Goal: Task Accomplishment & Management: Manage account settings

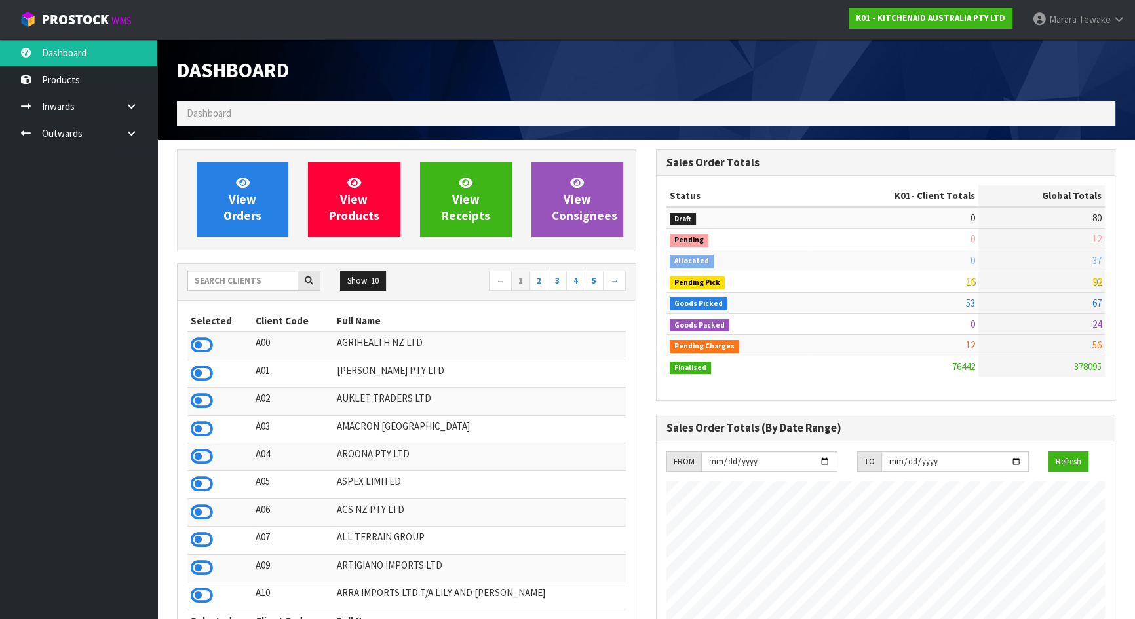
scroll to position [991, 478]
click at [267, 278] on input "text" at bounding box center [242, 281] width 111 height 20
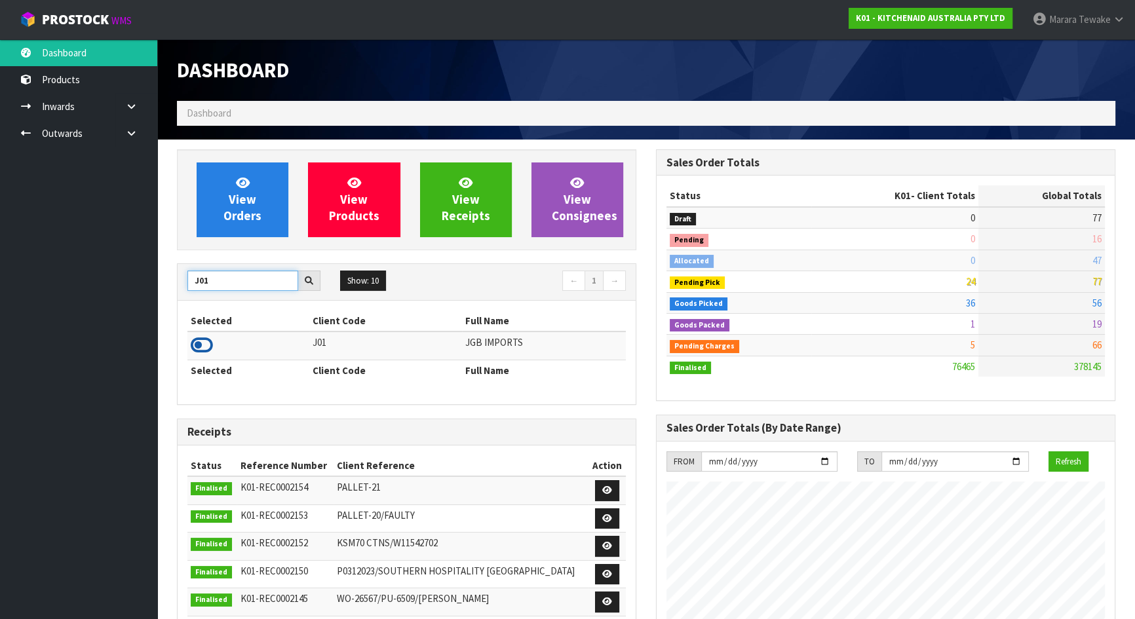
type input "J01"
click at [197, 342] on icon at bounding box center [202, 345] width 22 height 20
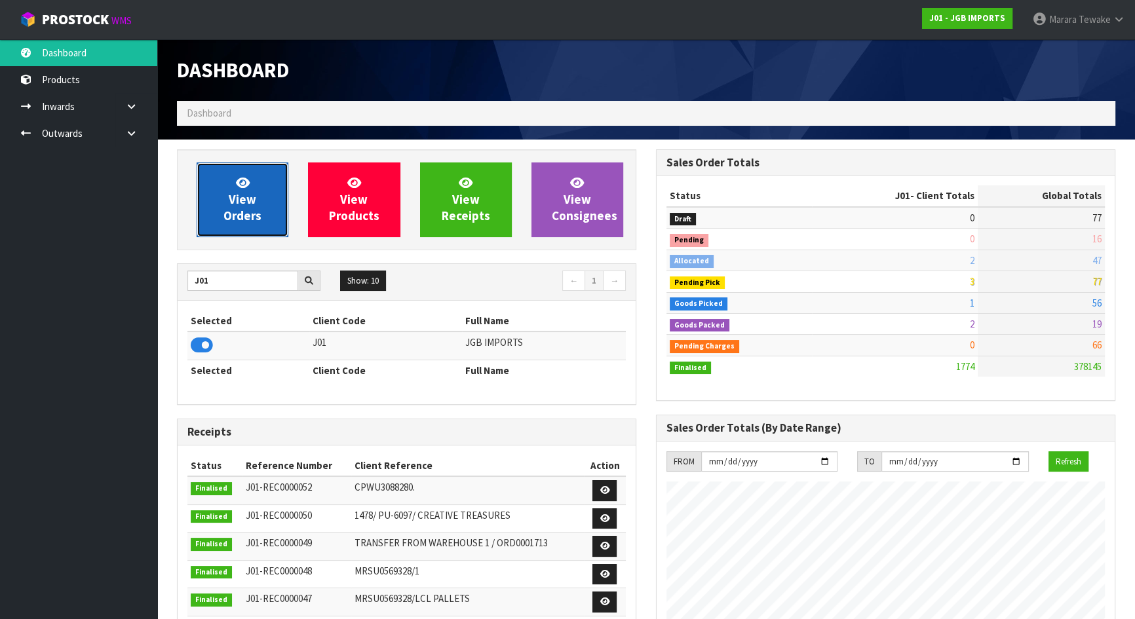
click at [256, 206] on link "View Orders" at bounding box center [243, 199] width 92 height 75
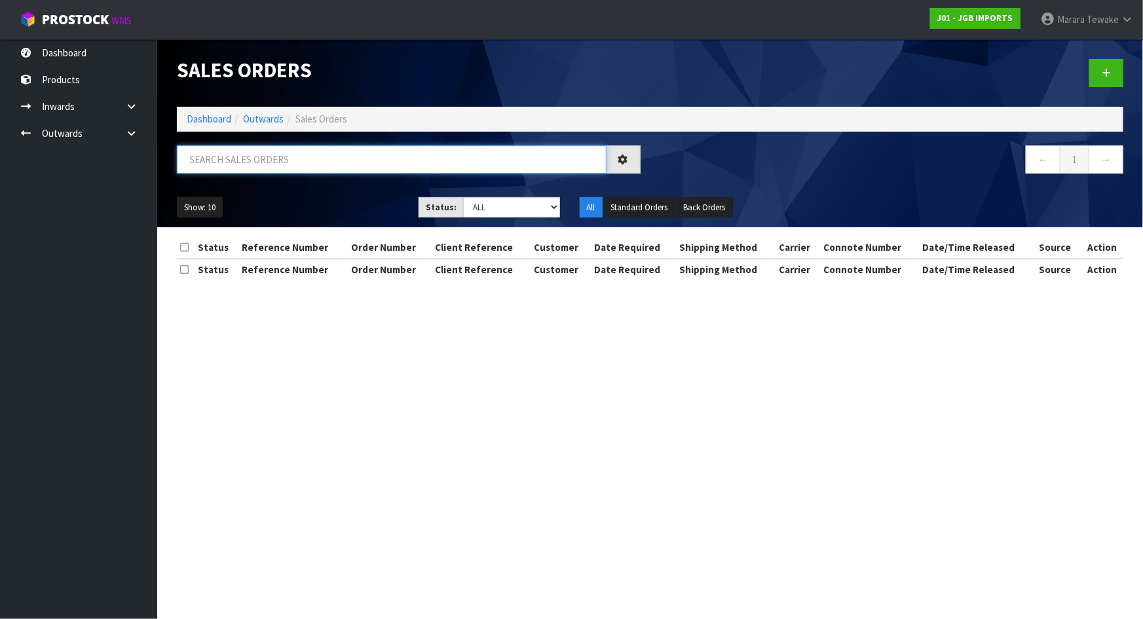
click at [250, 146] on input "text" at bounding box center [392, 159] width 430 height 28
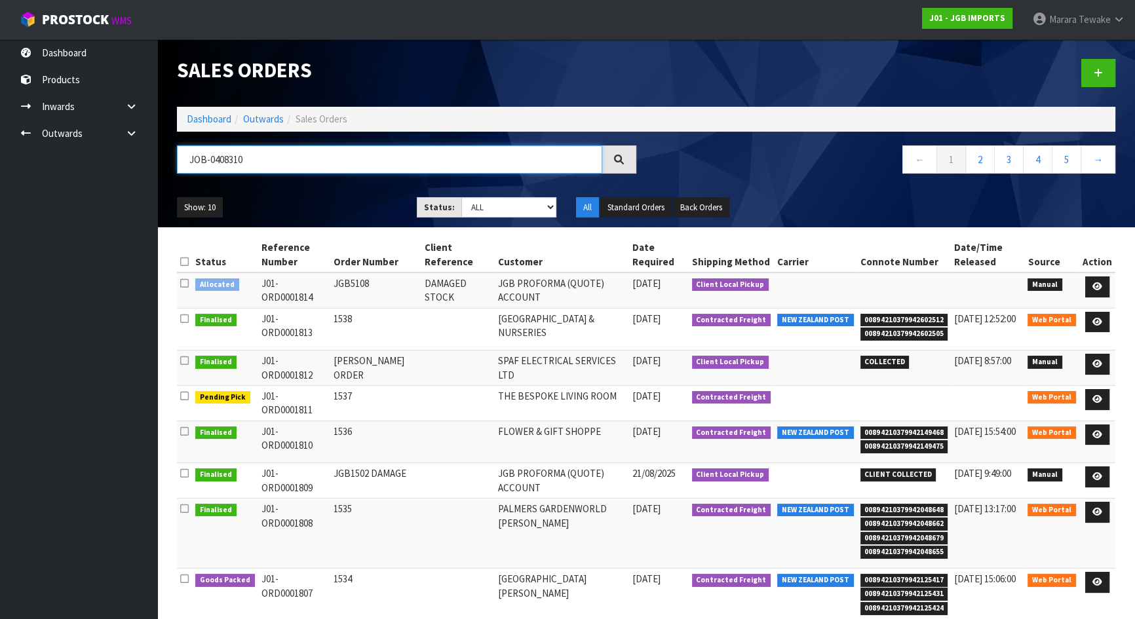
type input "JOB-0408310"
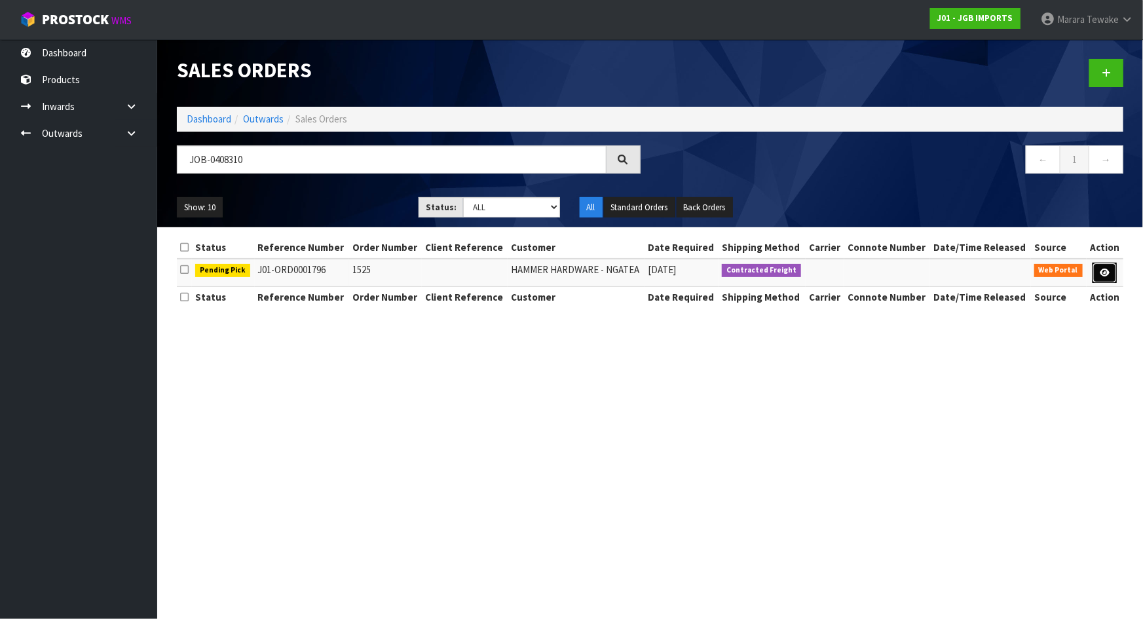
click at [1116, 272] on link at bounding box center [1105, 273] width 24 height 21
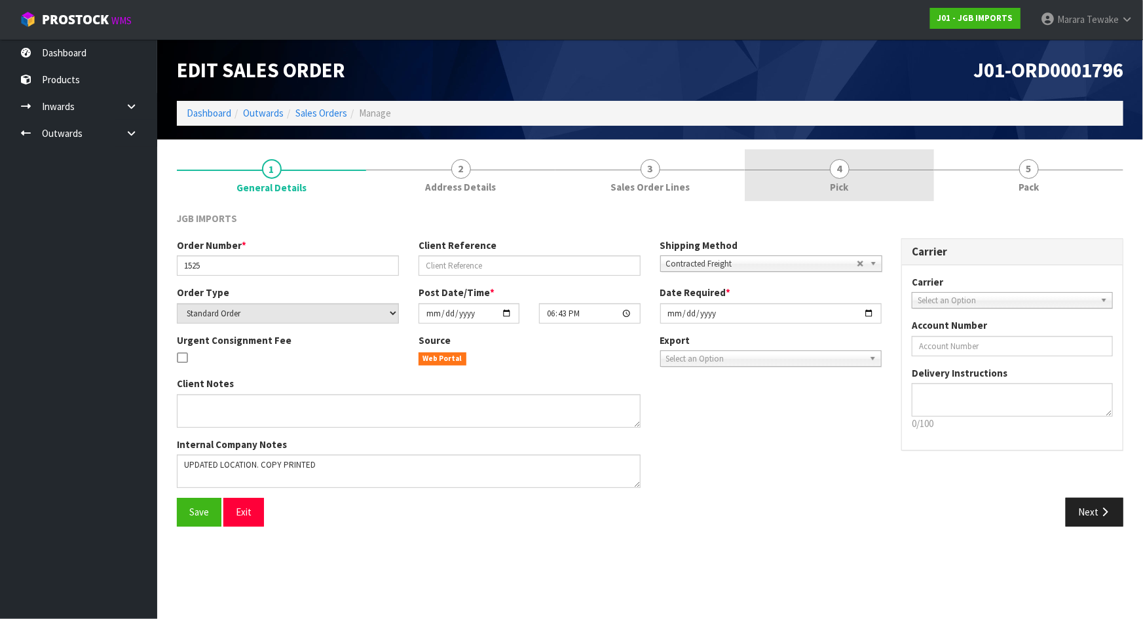
click at [879, 173] on link "4 Pick" at bounding box center [839, 175] width 189 height 52
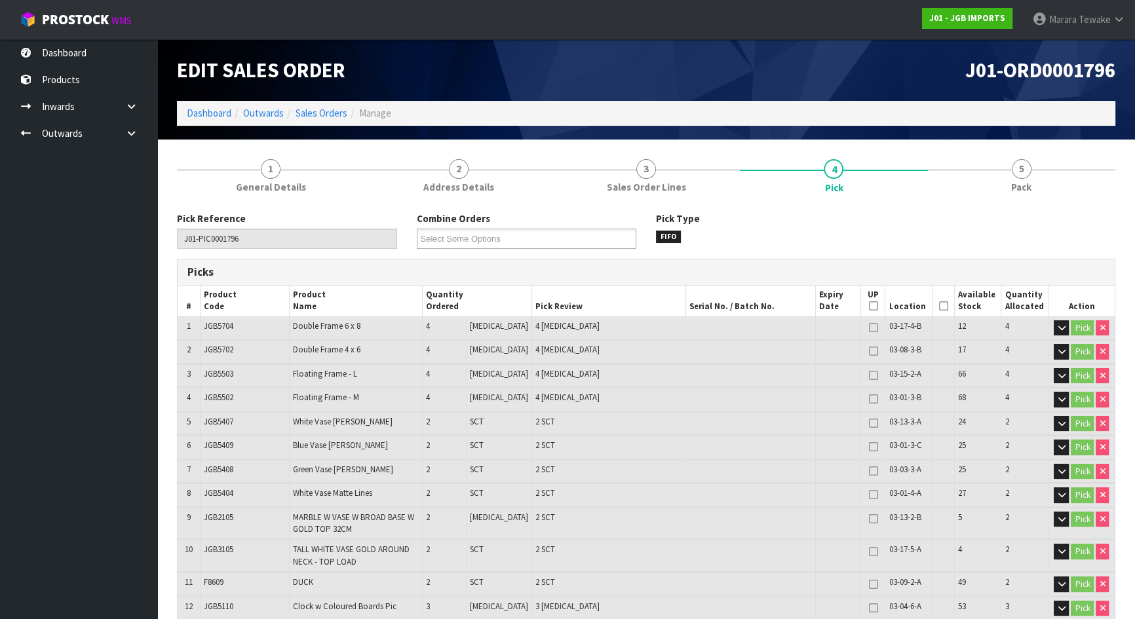
click at [938, 306] on icon at bounding box center [942, 306] width 9 height 1
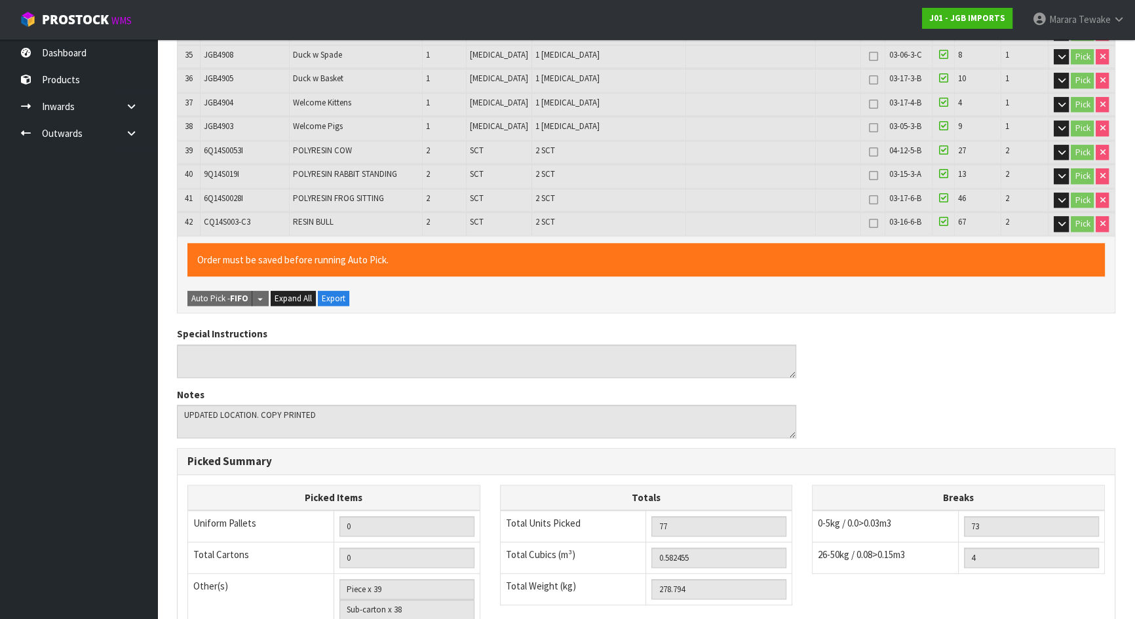
scroll to position [1413, 0]
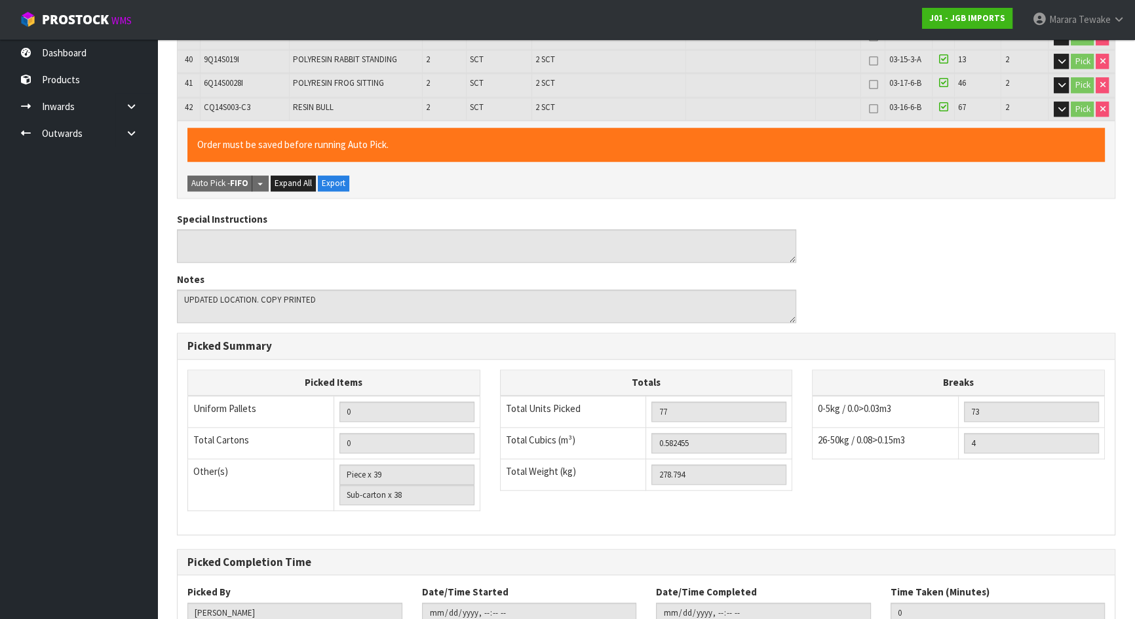
scroll to position [0, 0]
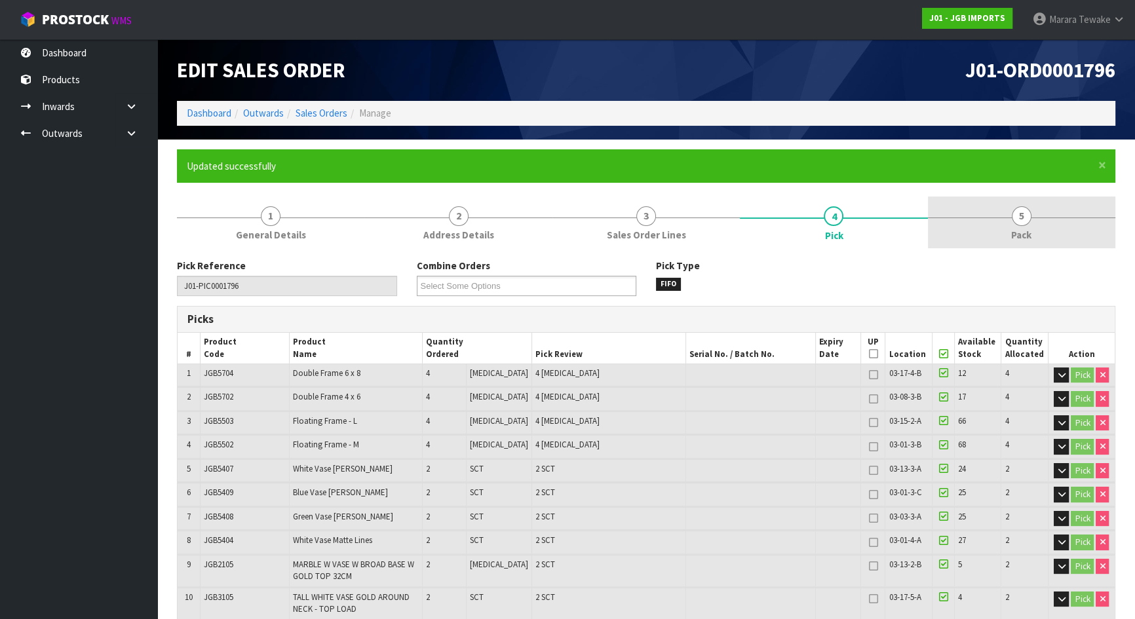
click at [1009, 225] on link "5 Pack" at bounding box center [1021, 223] width 187 height 52
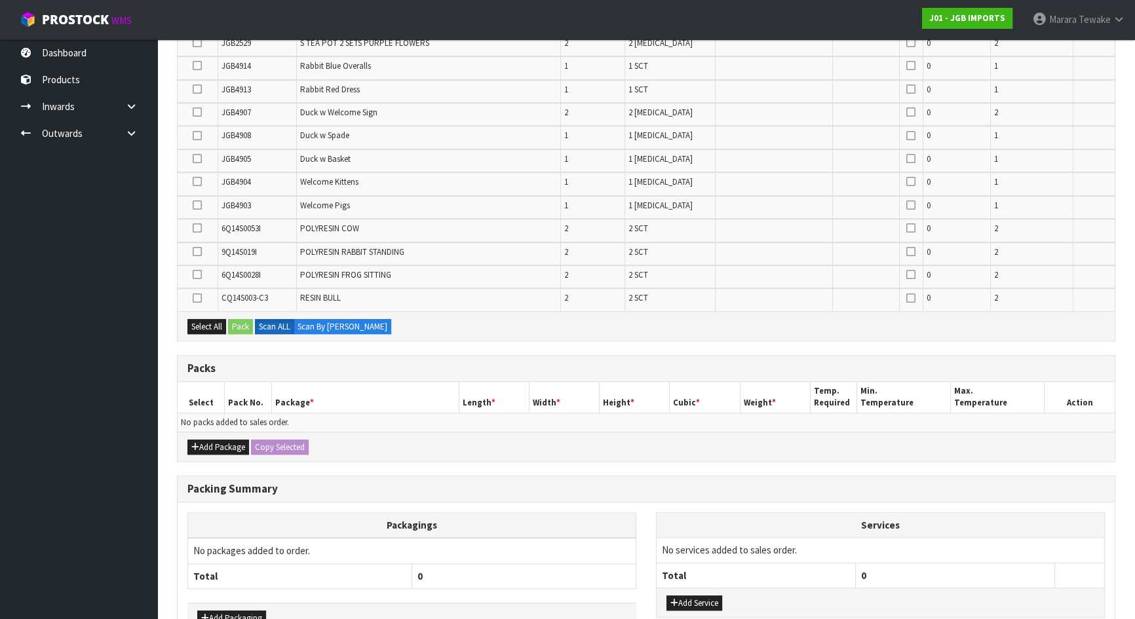
scroll to position [1093, 0]
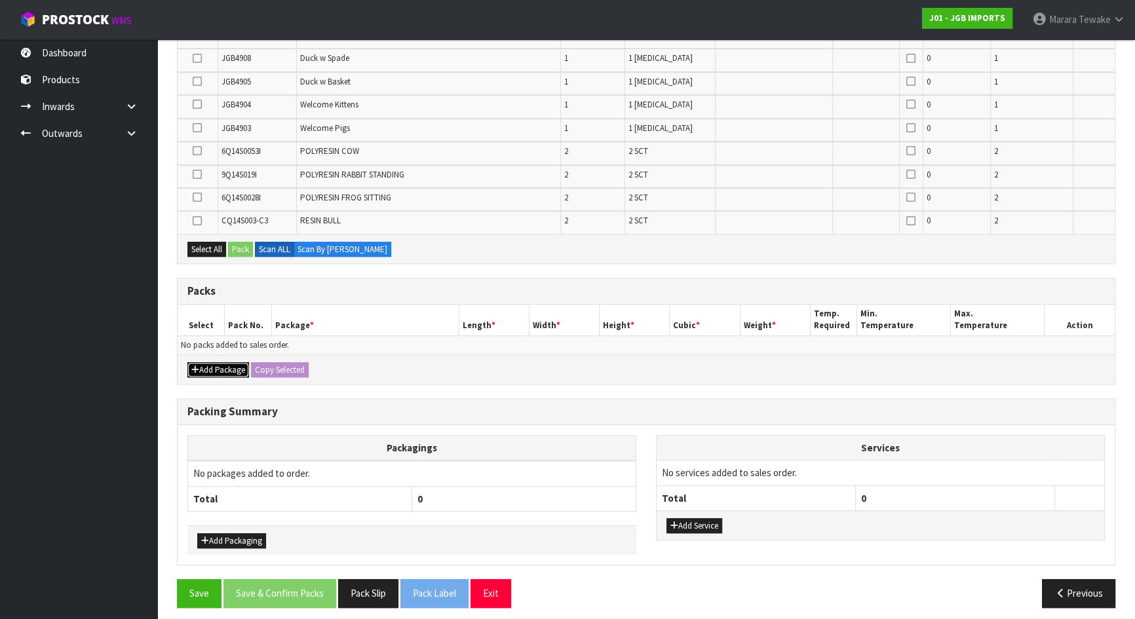
click at [220, 362] on button "Add Package" at bounding box center [218, 370] width 62 height 16
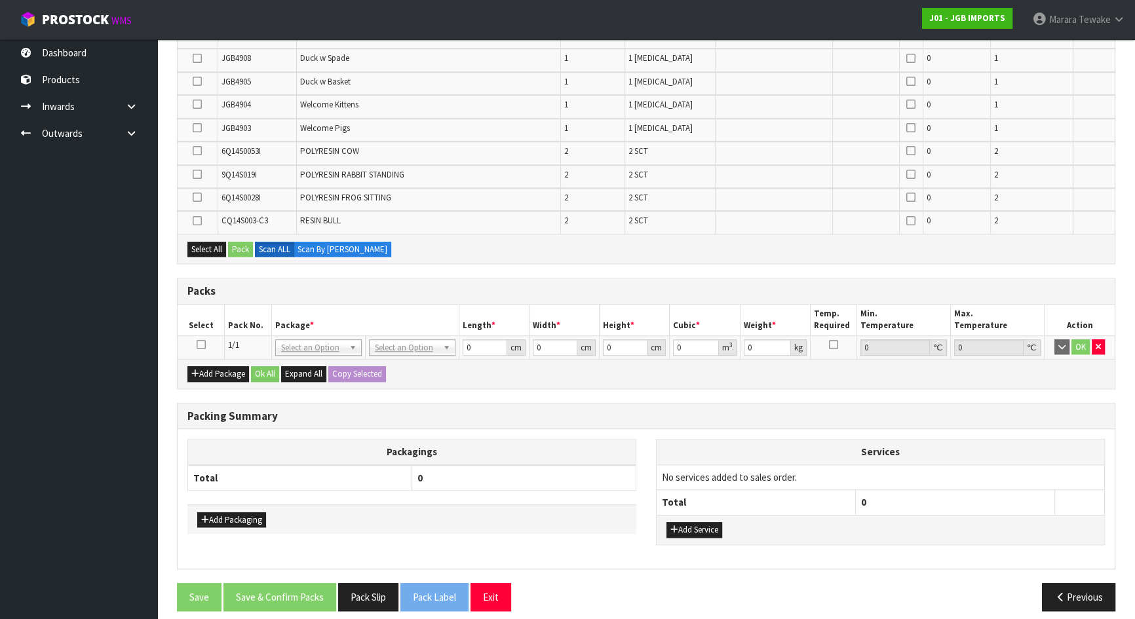
click at [200, 345] on icon at bounding box center [201, 345] width 9 height 1
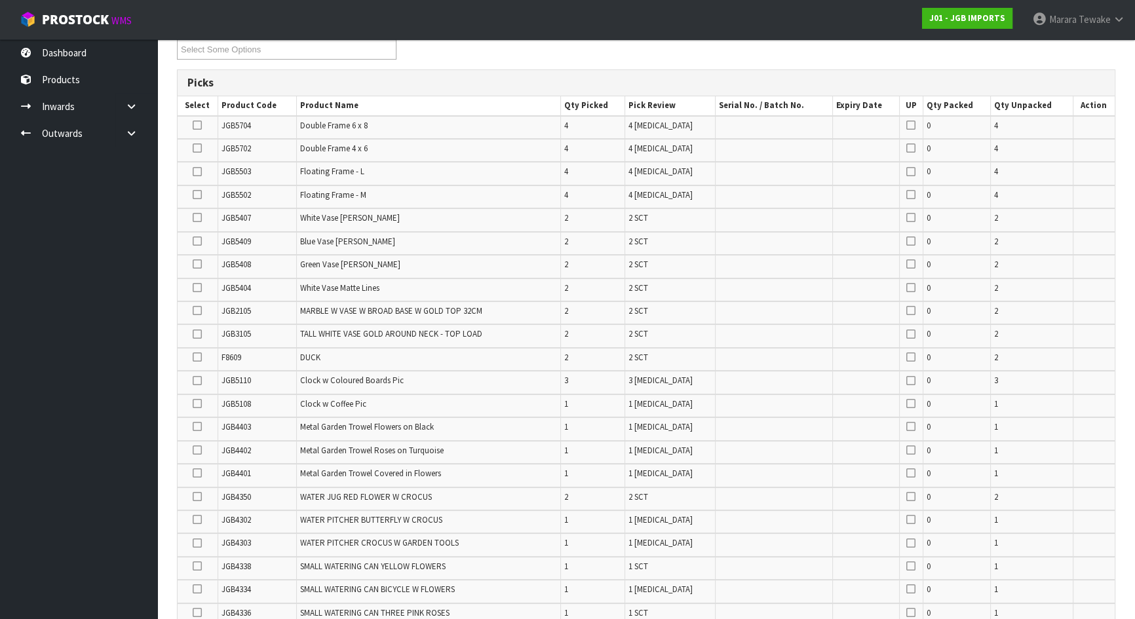
click at [193, 311] on icon at bounding box center [197, 311] width 9 height 1
click at [0, 0] on input "checkbox" at bounding box center [0, 0] width 0 height 0
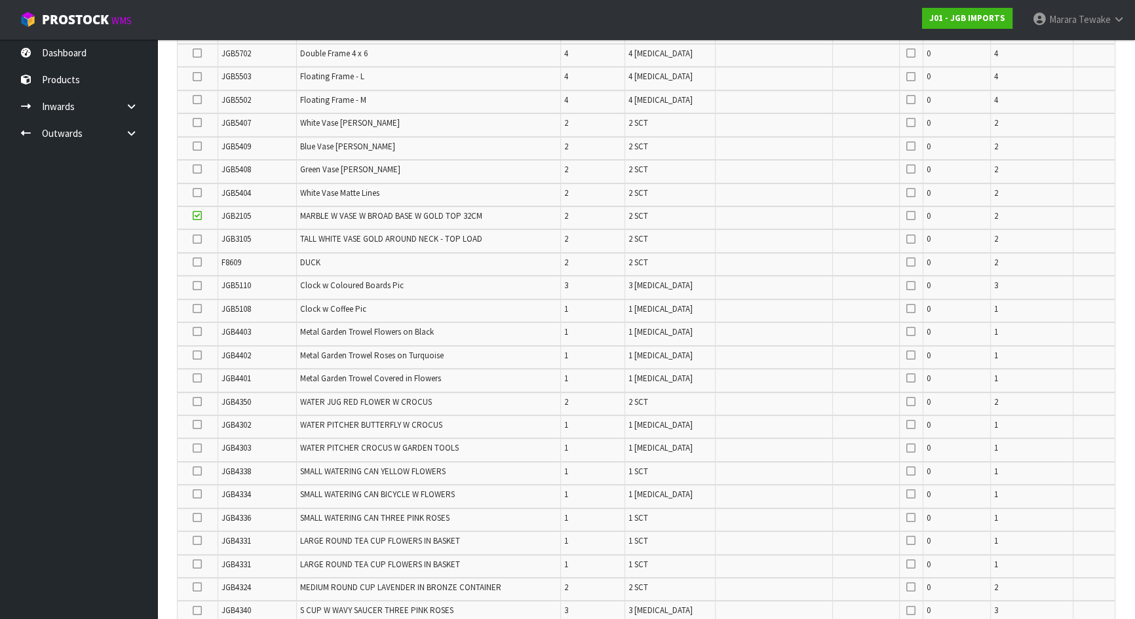
scroll to position [698, 0]
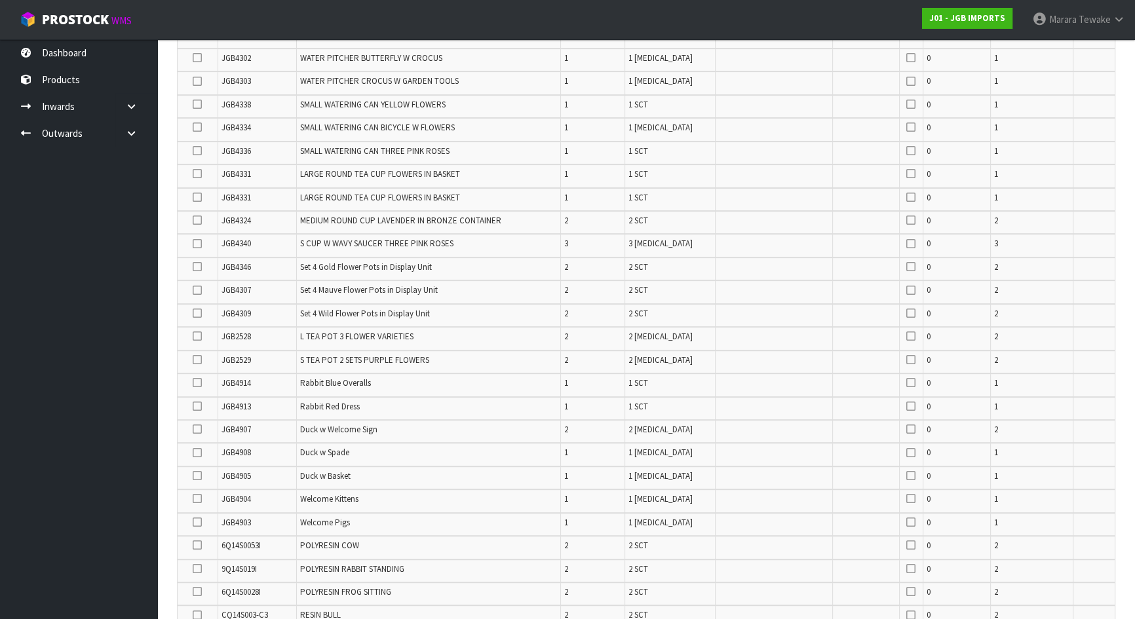
click at [193, 313] on icon at bounding box center [197, 313] width 9 height 1
click at [0, 0] on input "checkbox" at bounding box center [0, 0] width 0 height 0
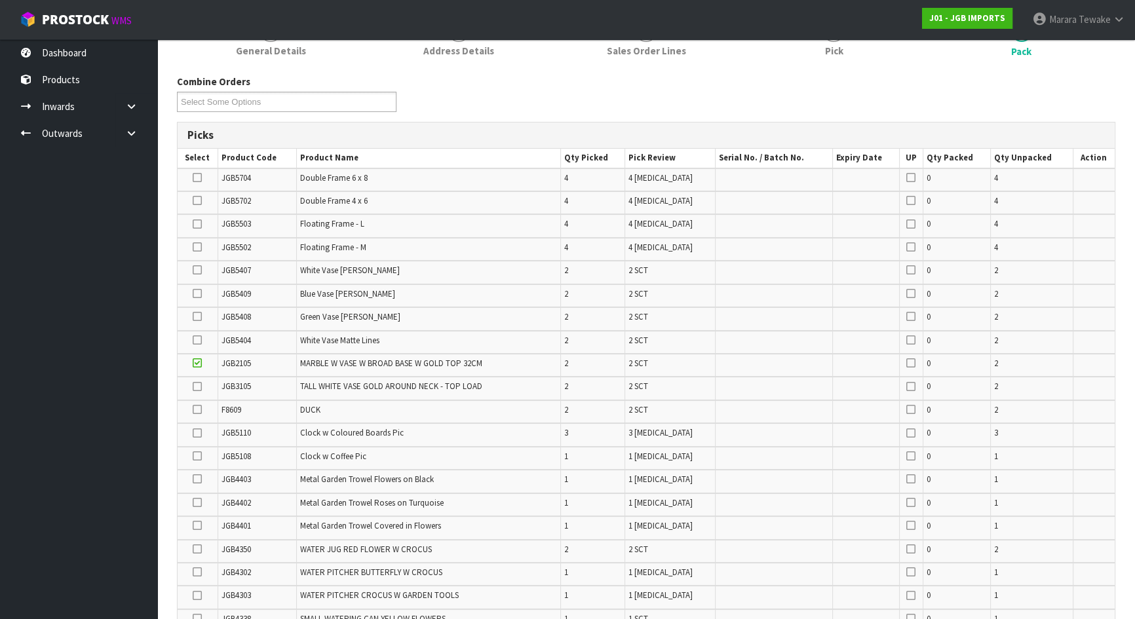
scroll to position [162, 0]
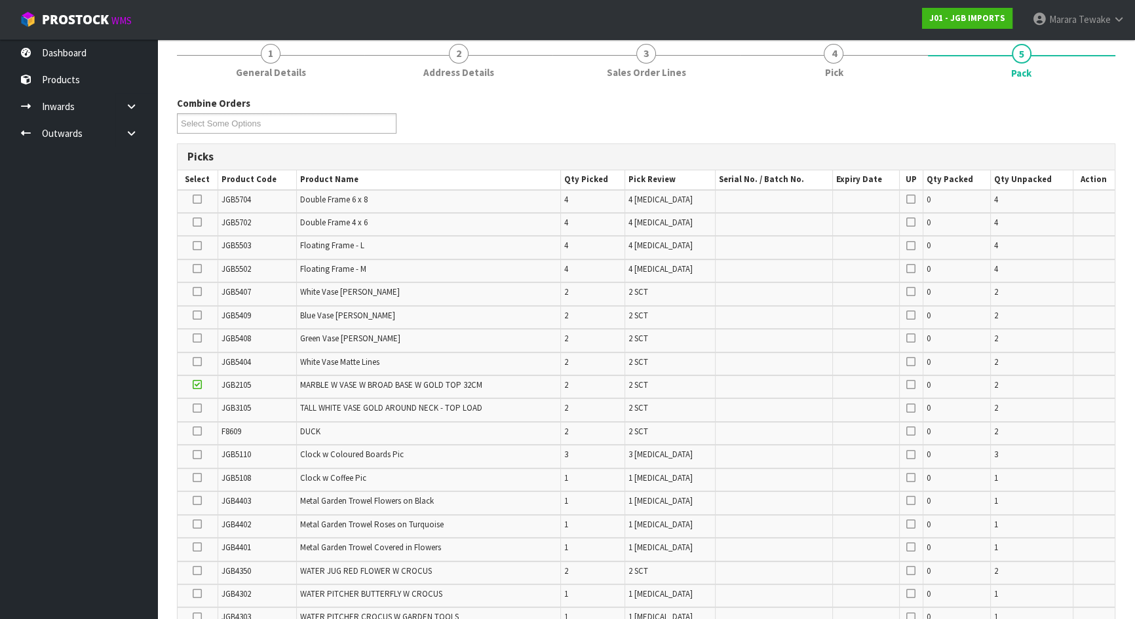
click at [198, 222] on icon at bounding box center [197, 222] width 9 height 1
click at [0, 0] on input "checkbox" at bounding box center [0, 0] width 0 height 0
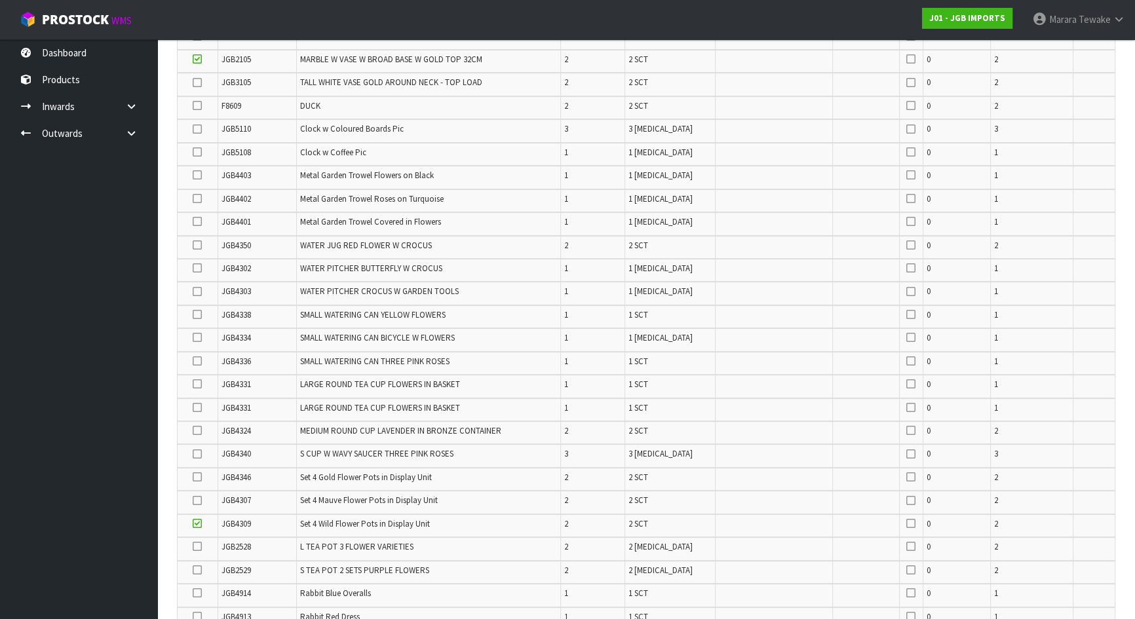
scroll to position [451, 0]
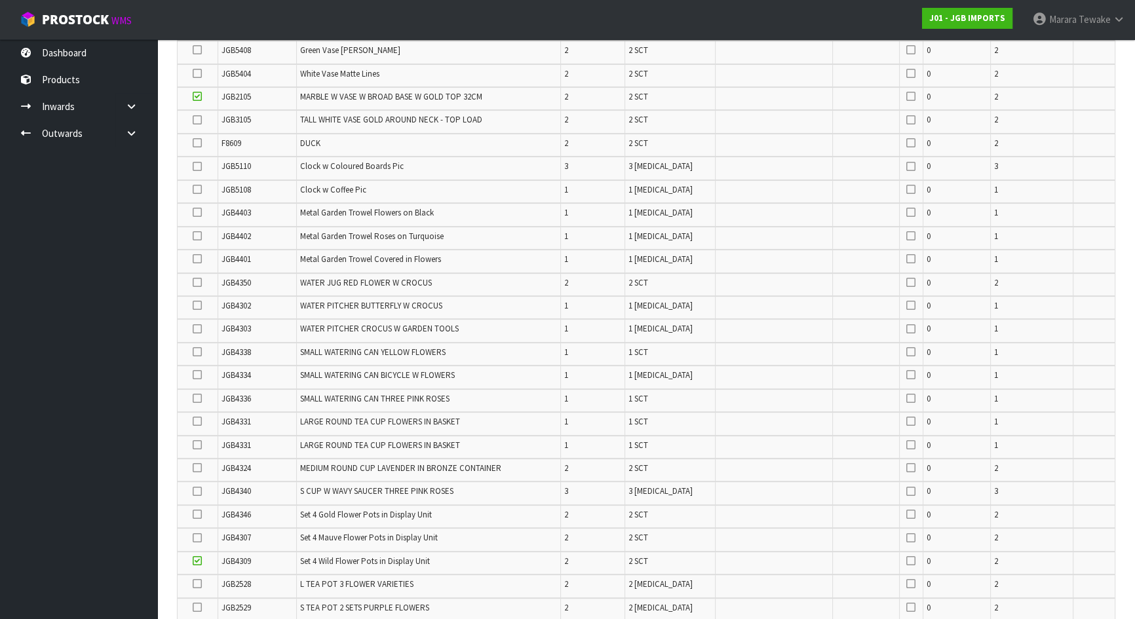
click at [195, 143] on icon at bounding box center [197, 143] width 9 height 1
click at [0, 0] on input "checkbox" at bounding box center [0, 0] width 0 height 0
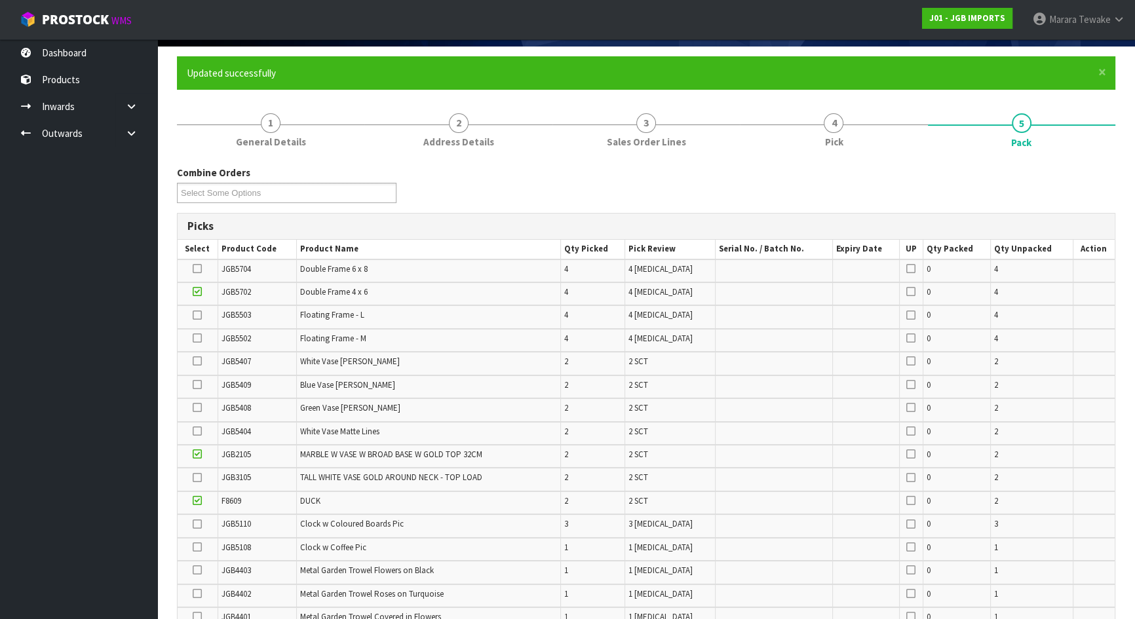
click at [197, 315] on icon at bounding box center [197, 315] width 9 height 1
click at [0, 0] on input "checkbox" at bounding box center [0, 0] width 0 height 0
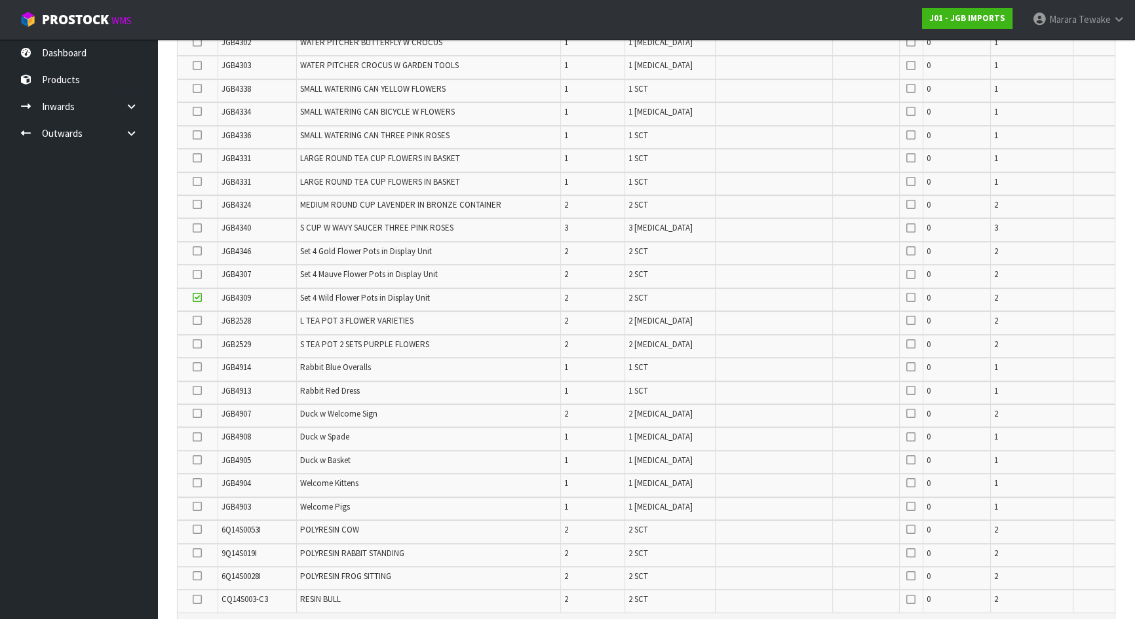
scroll to position [655, 0]
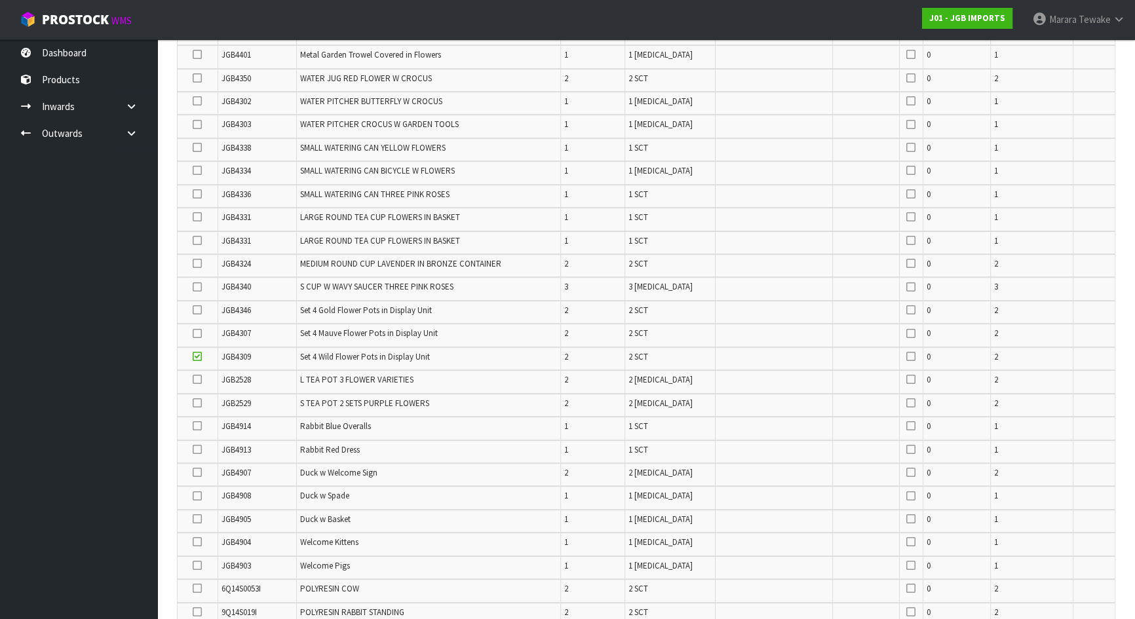
click at [197, 333] on icon at bounding box center [197, 333] width 9 height 1
click at [0, 0] on input "checkbox" at bounding box center [0, 0] width 0 height 0
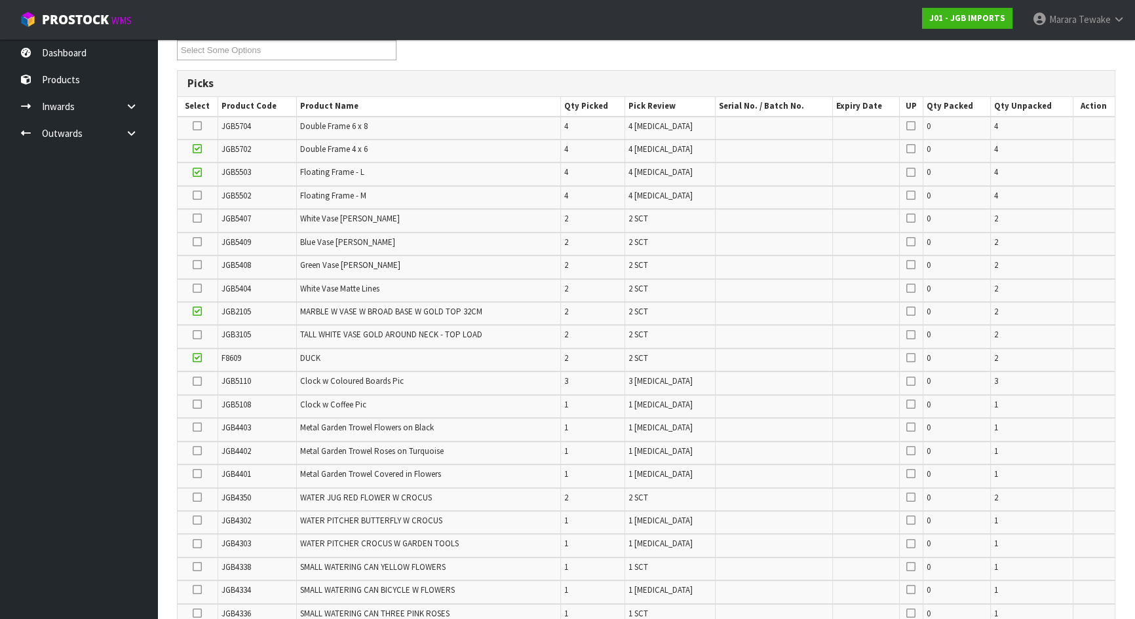
scroll to position [238, 0]
click at [200, 193] on icon at bounding box center [197, 193] width 9 height 1
click at [0, 0] on input "checkbox" at bounding box center [0, 0] width 0 height 0
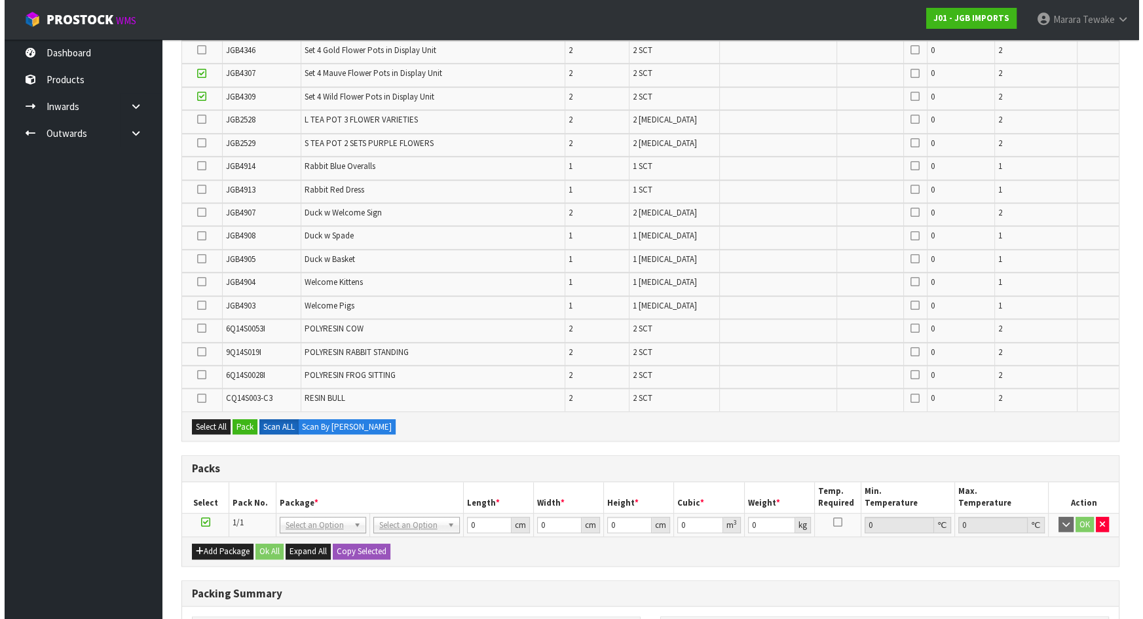
scroll to position [1097, 0]
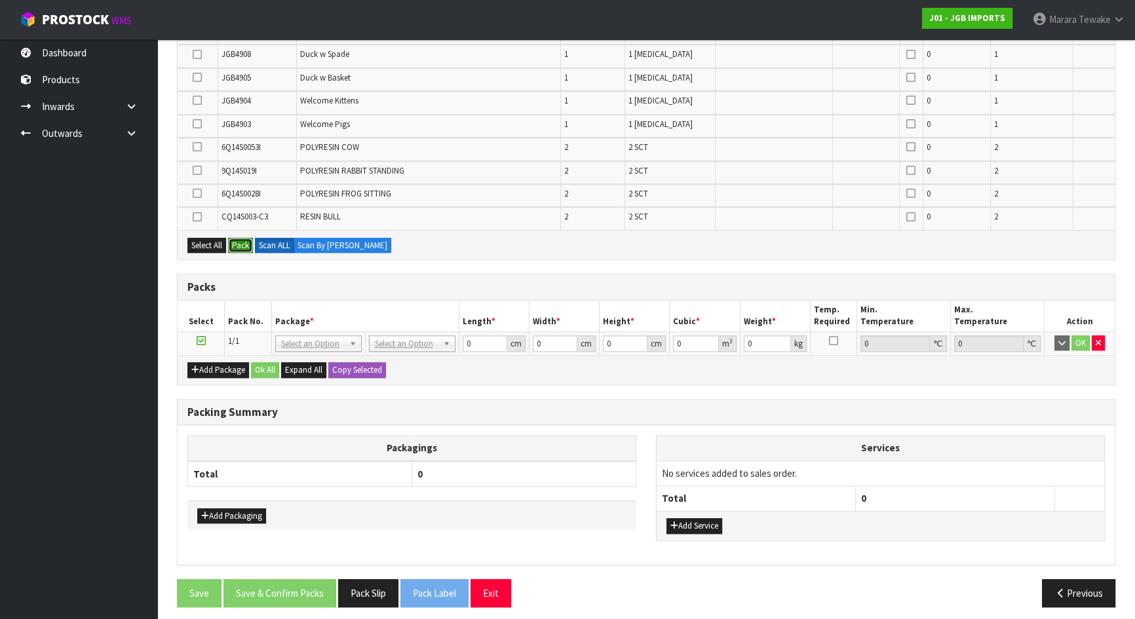
click at [242, 238] on button "Pack" at bounding box center [240, 246] width 25 height 16
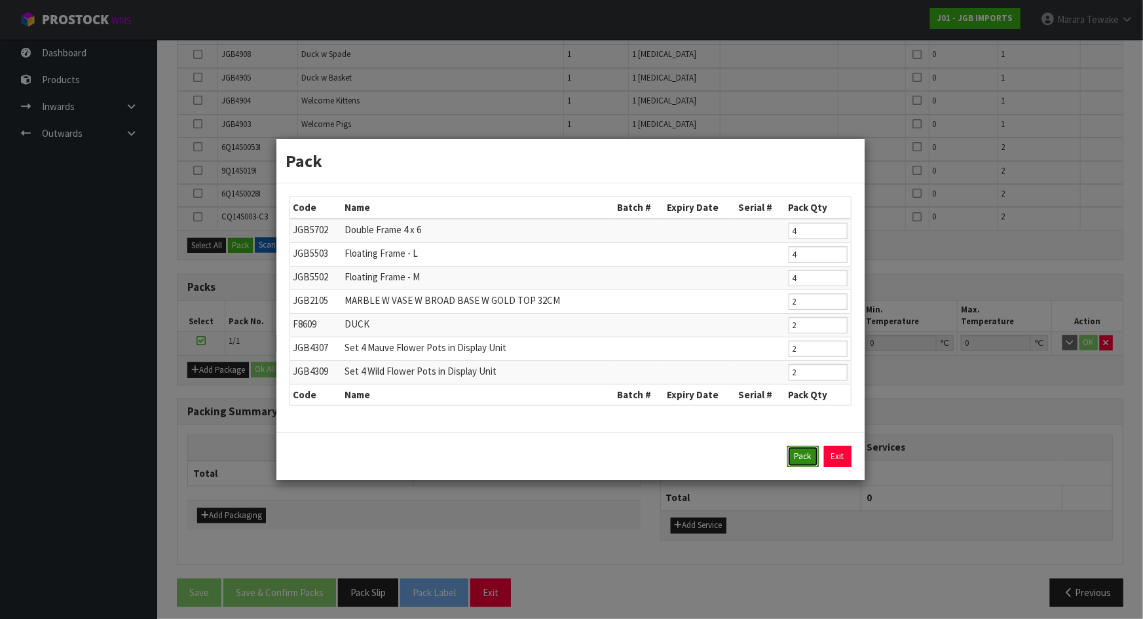
click at [804, 453] on button "Pack" at bounding box center [802, 456] width 31 height 21
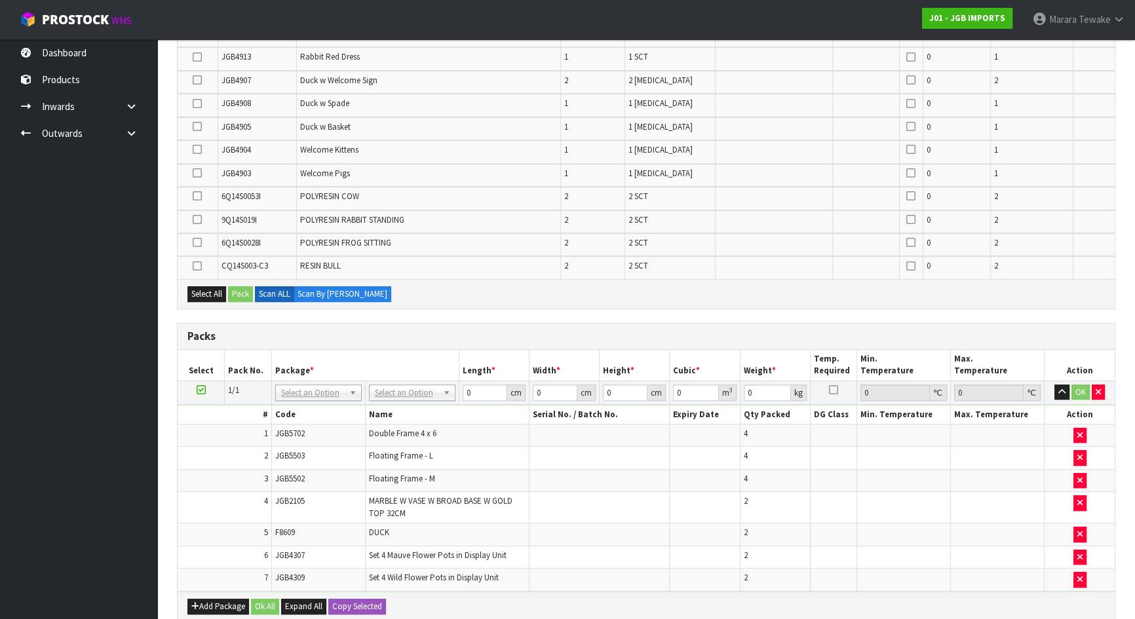
scroll to position [1054, 0]
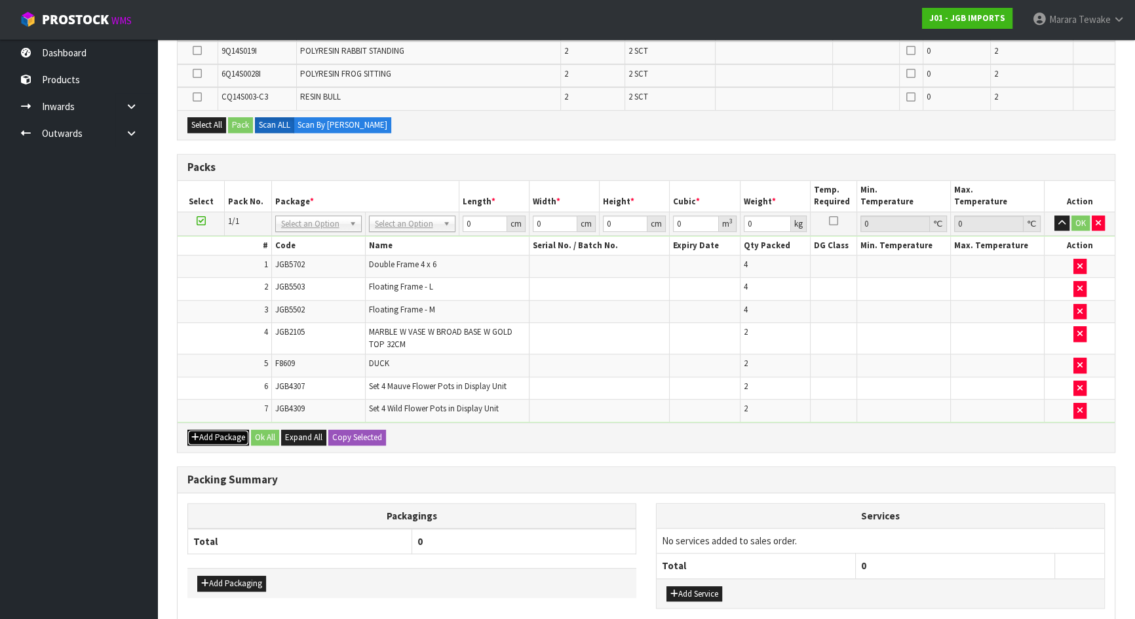
click at [203, 437] on button "Add Package" at bounding box center [218, 438] width 62 height 16
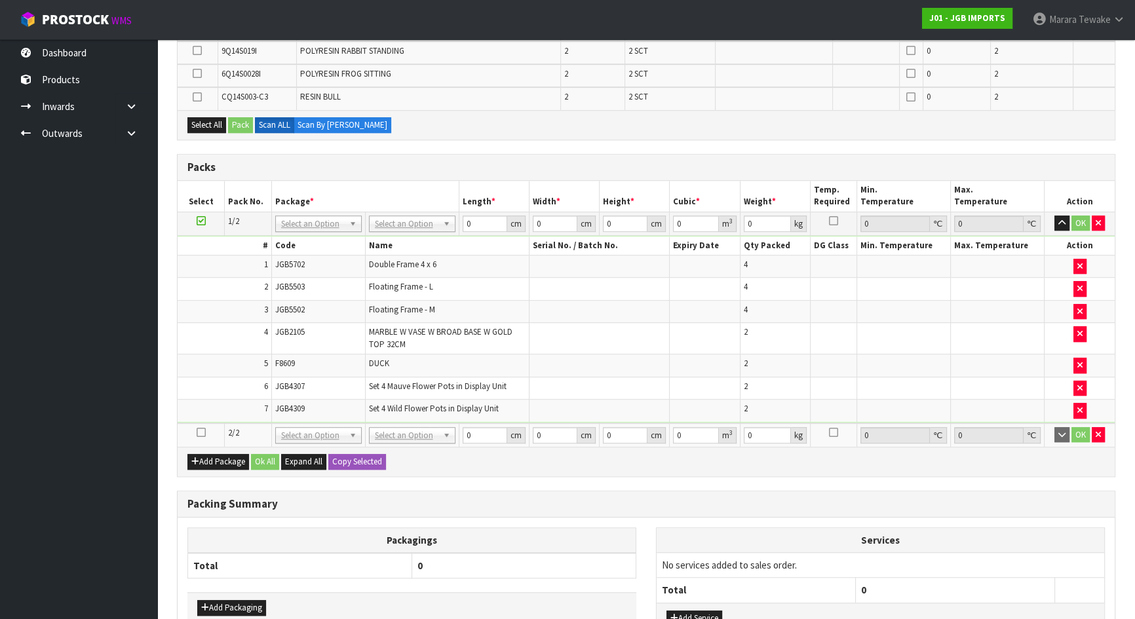
click at [203, 432] on icon at bounding box center [201, 432] width 9 height 1
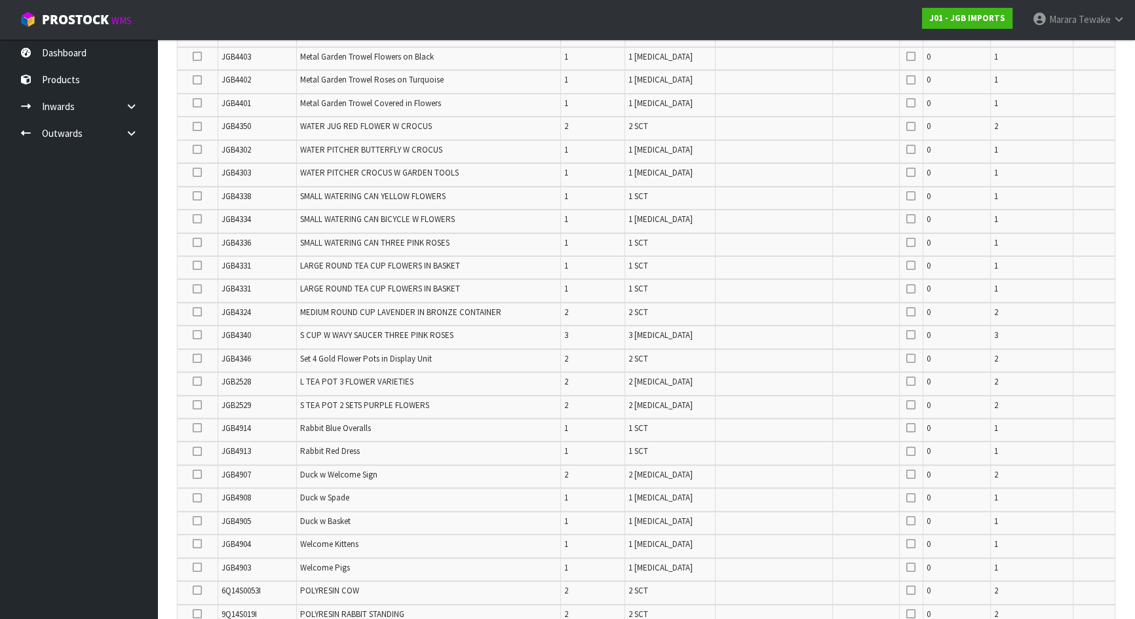
click at [197, 312] on icon at bounding box center [197, 312] width 9 height 1
click at [0, 0] on input "checkbox" at bounding box center [0, 0] width 0 height 0
click at [197, 126] on icon at bounding box center [197, 126] width 9 height 1
click at [0, 0] on input "checkbox" at bounding box center [0, 0] width 0 height 0
click at [197, 196] on icon at bounding box center [197, 196] width 9 height 1
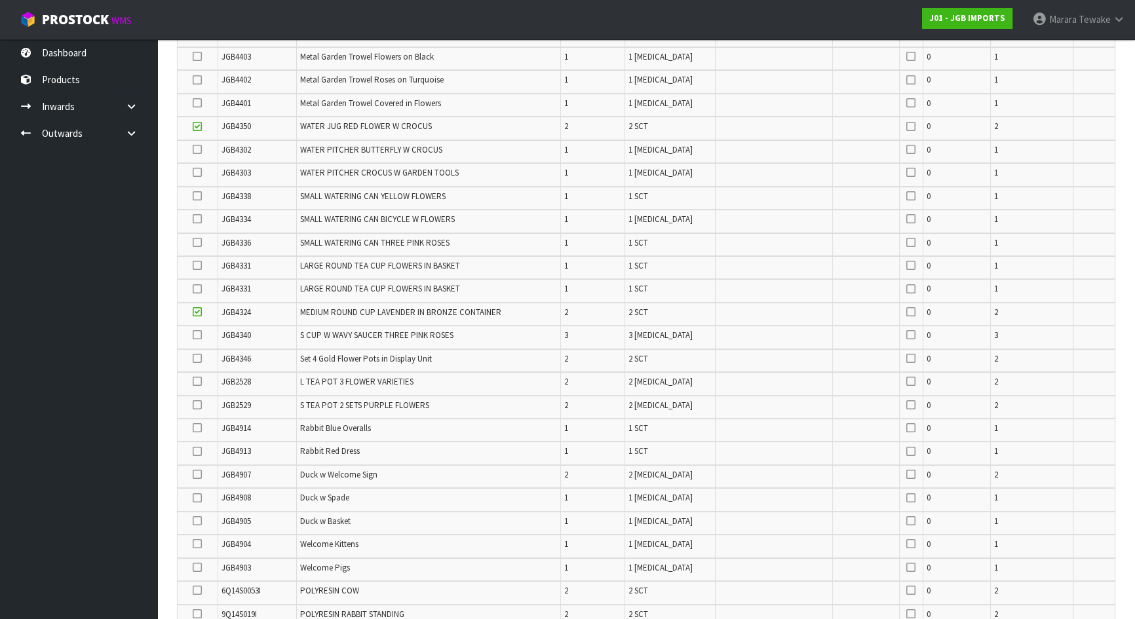
click at [0, 0] on input "checkbox" at bounding box center [0, 0] width 0 height 0
click at [198, 219] on icon at bounding box center [197, 219] width 9 height 1
click at [0, 0] on input "checkbox" at bounding box center [0, 0] width 0 height 0
click at [197, 335] on icon at bounding box center [197, 335] width 9 height 1
click at [0, 0] on input "checkbox" at bounding box center [0, 0] width 0 height 0
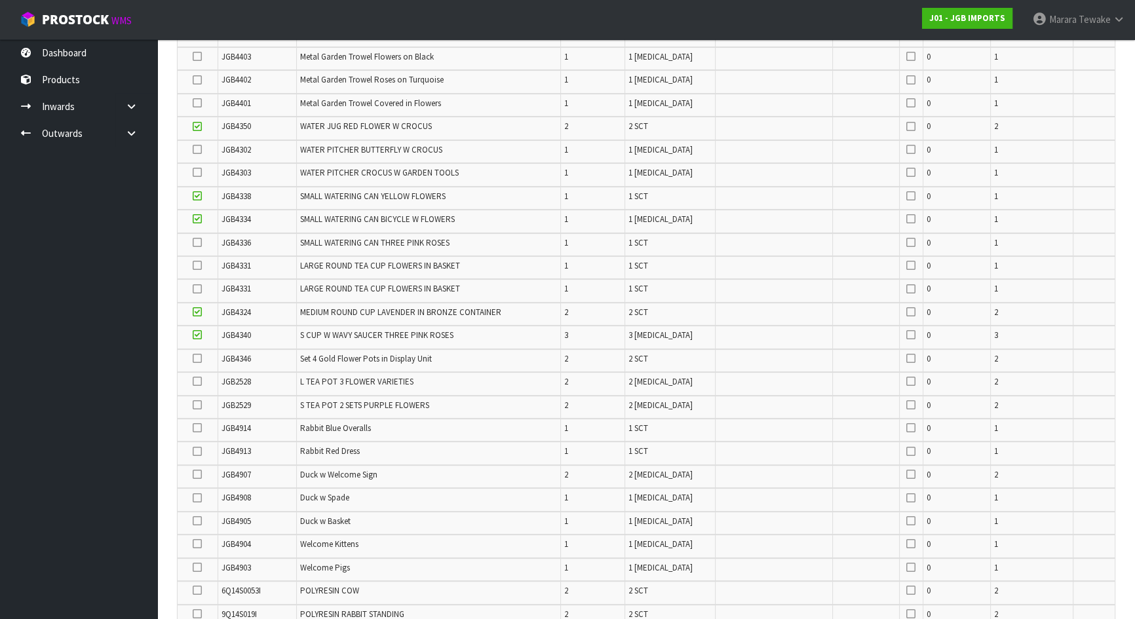
click at [197, 242] on icon at bounding box center [197, 242] width 9 height 1
click at [0, 0] on input "checkbox" at bounding box center [0, 0] width 0 height 0
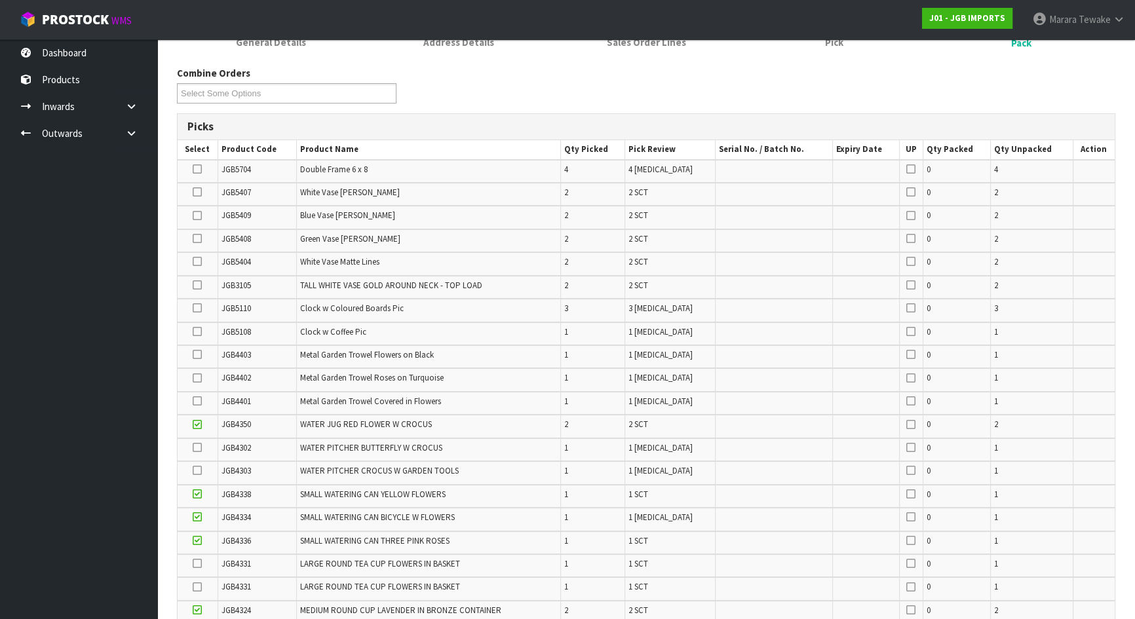
click at [195, 308] on icon at bounding box center [197, 308] width 9 height 1
click at [0, 0] on input "checkbox" at bounding box center [0, 0] width 0 height 0
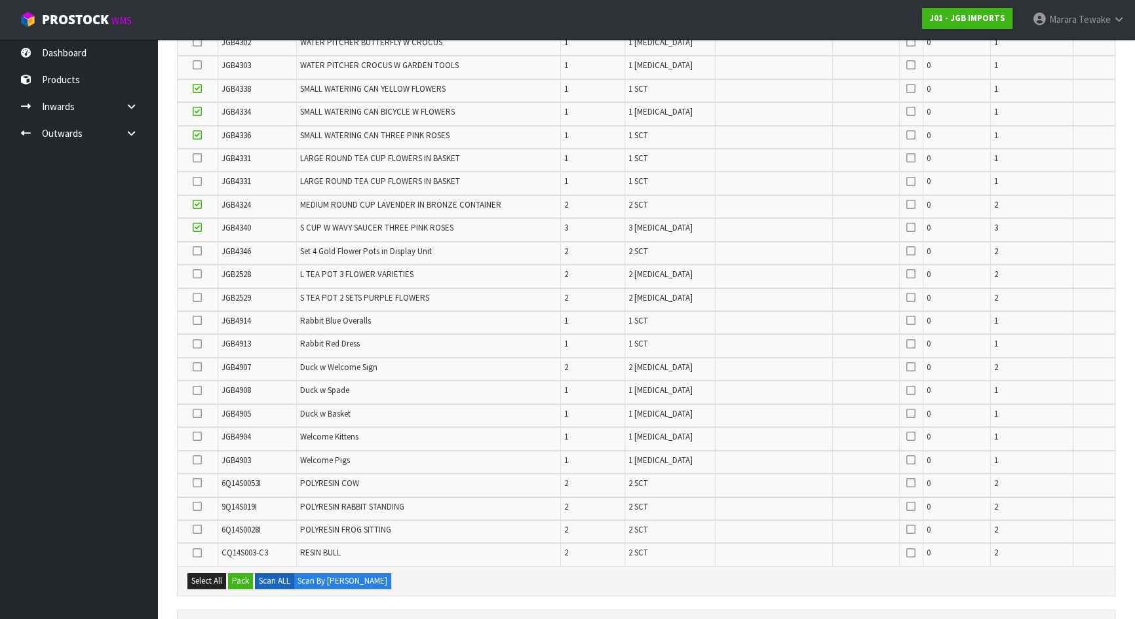
scroll to position [609, 0]
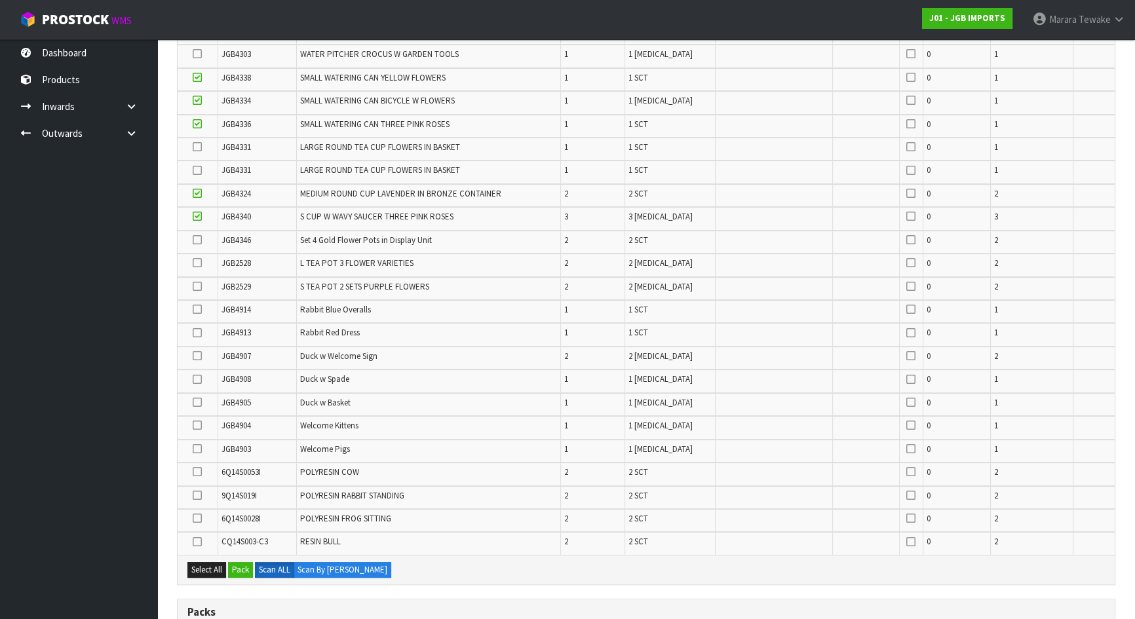
click at [195, 379] on icon at bounding box center [197, 379] width 9 height 1
click at [0, 0] on input "checkbox" at bounding box center [0, 0] width 0 height 0
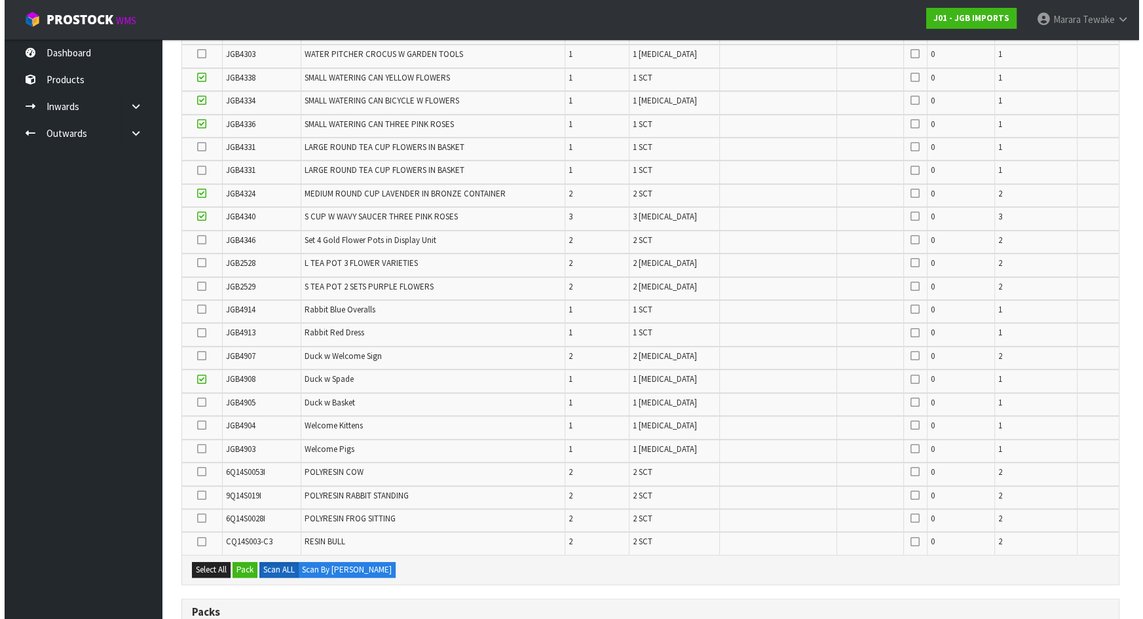
scroll to position [907, 0]
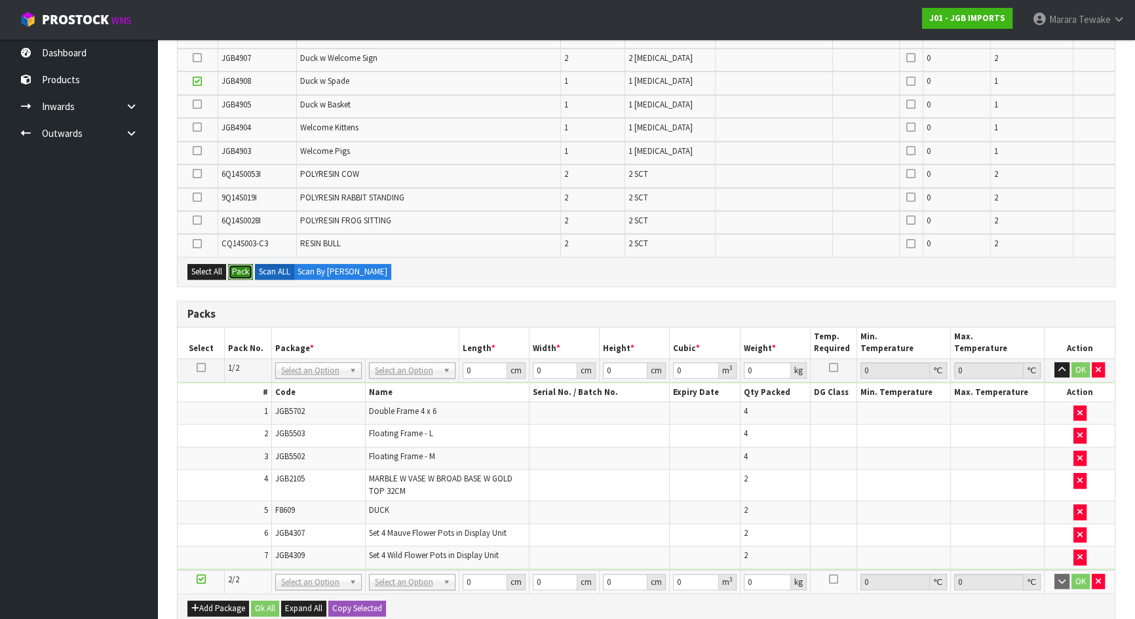
click at [248, 264] on button "Pack" at bounding box center [240, 272] width 25 height 16
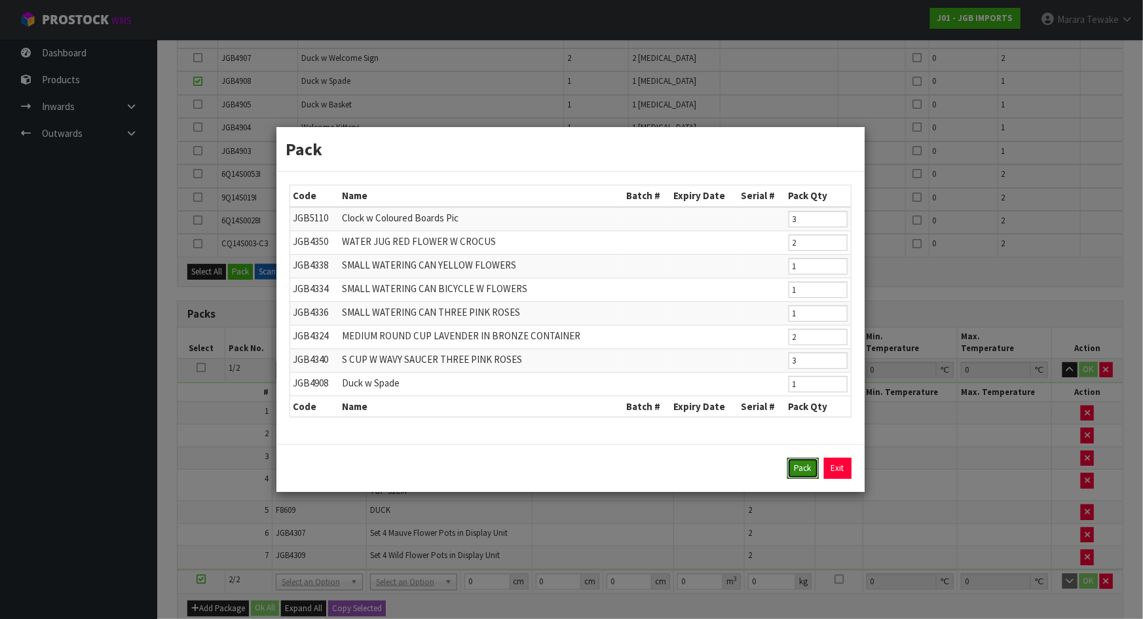
drag, startPoint x: 802, startPoint y: 472, endPoint x: 717, endPoint y: 437, distance: 91.4
click at [801, 472] on button "Pack" at bounding box center [802, 468] width 31 height 21
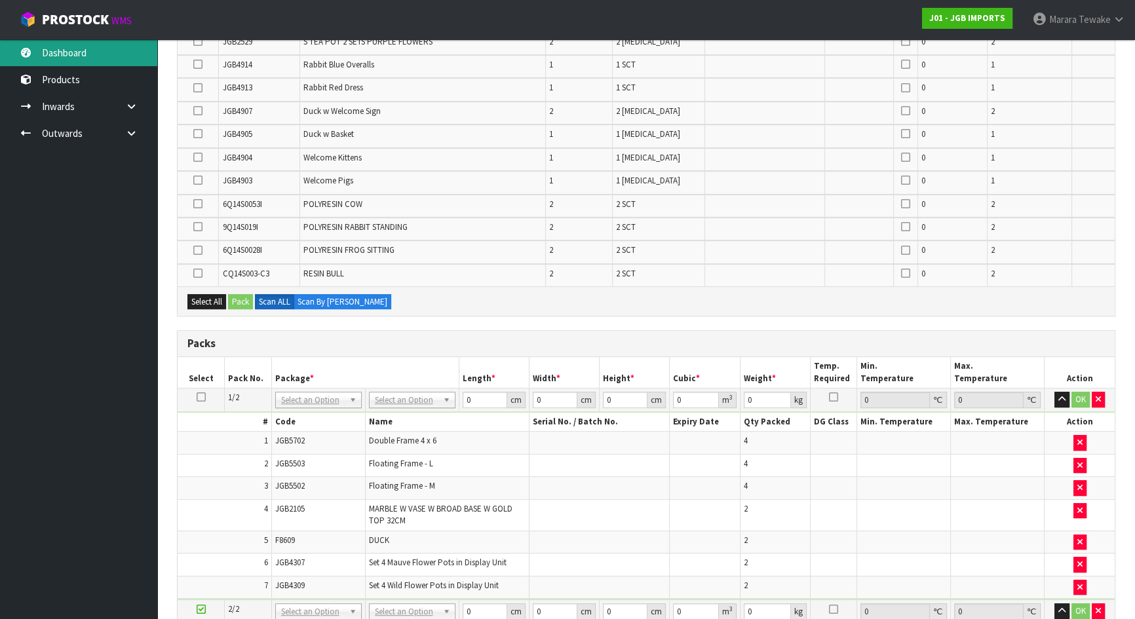
scroll to position [627, 0]
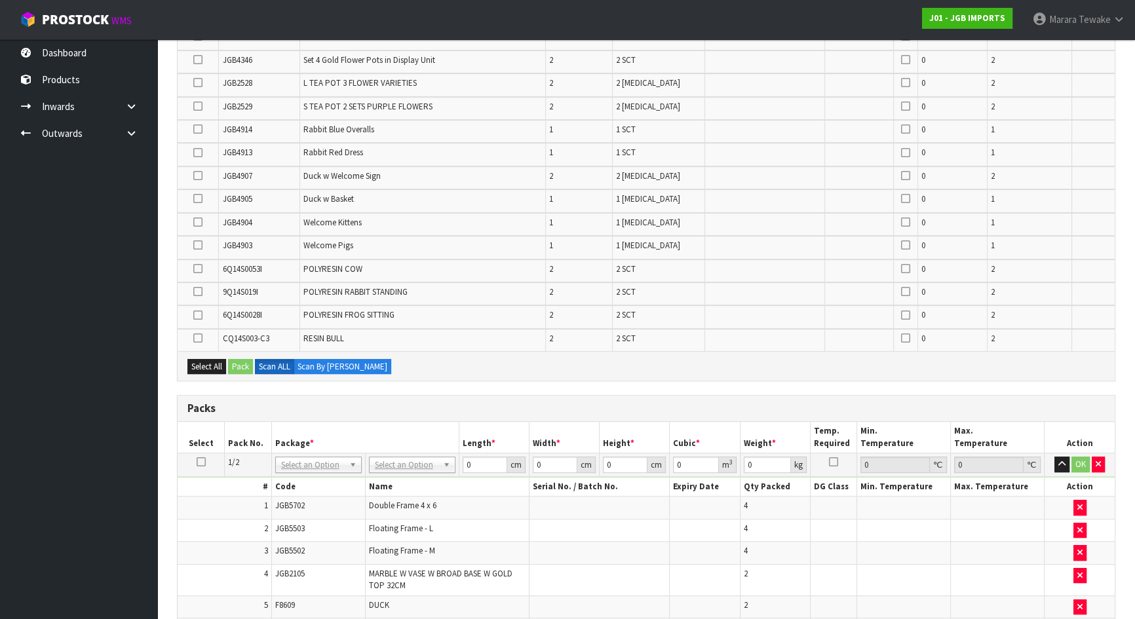
click at [197, 176] on icon at bounding box center [197, 176] width 9 height 1
click at [0, 0] on input "checkbox" at bounding box center [0, 0] width 0 height 0
click at [242, 360] on button "Pack" at bounding box center [240, 367] width 25 height 16
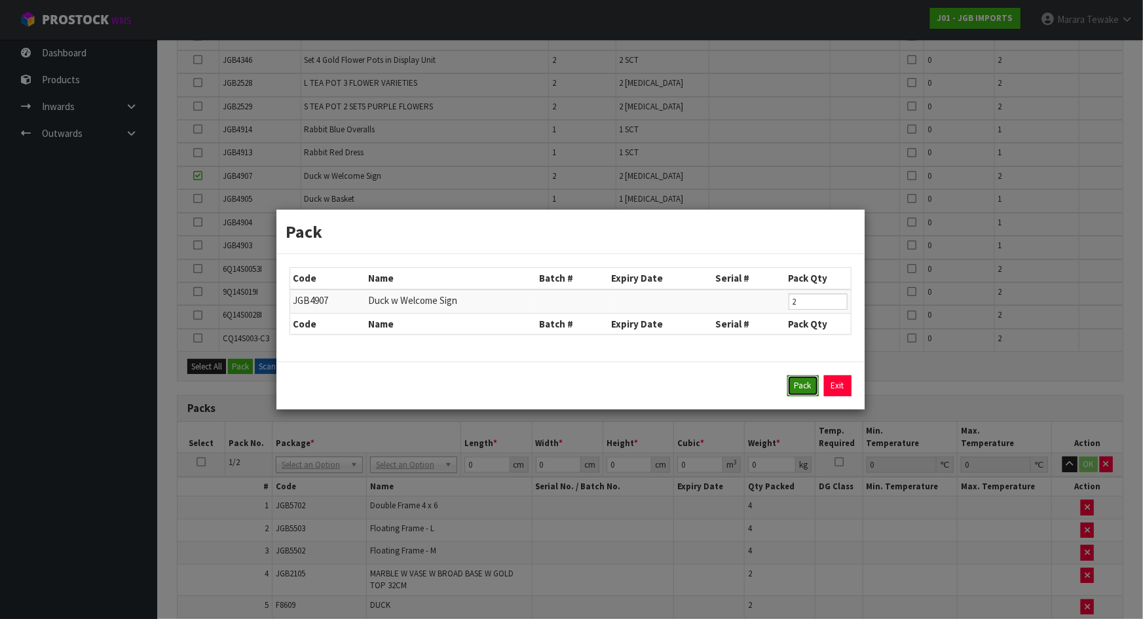
click at [802, 388] on button "Pack" at bounding box center [802, 385] width 31 height 21
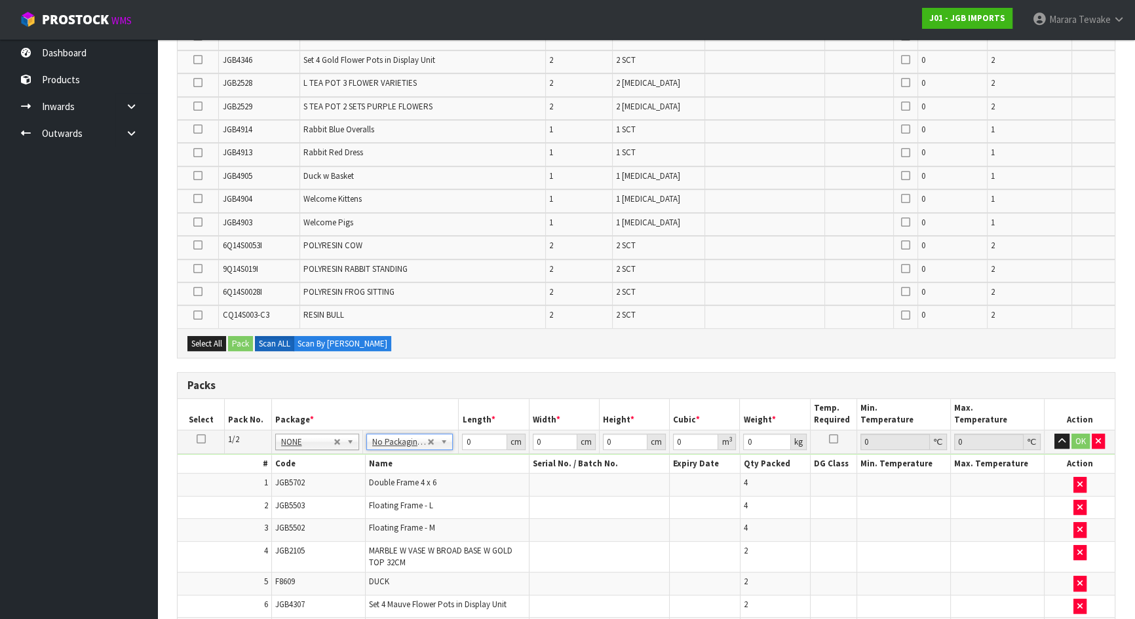
drag, startPoint x: 483, startPoint y: 447, endPoint x: 444, endPoint y: 426, distance: 44.5
click at [457, 440] on tr "1/2 NONE 007-001 007-002 007-004 007-009 007-013 007-014 007-015 007-017 007-01…" at bounding box center [646, 442] width 937 height 24
drag, startPoint x: 485, startPoint y: 428, endPoint x: 451, endPoint y: 401, distance: 42.9
type input "1"
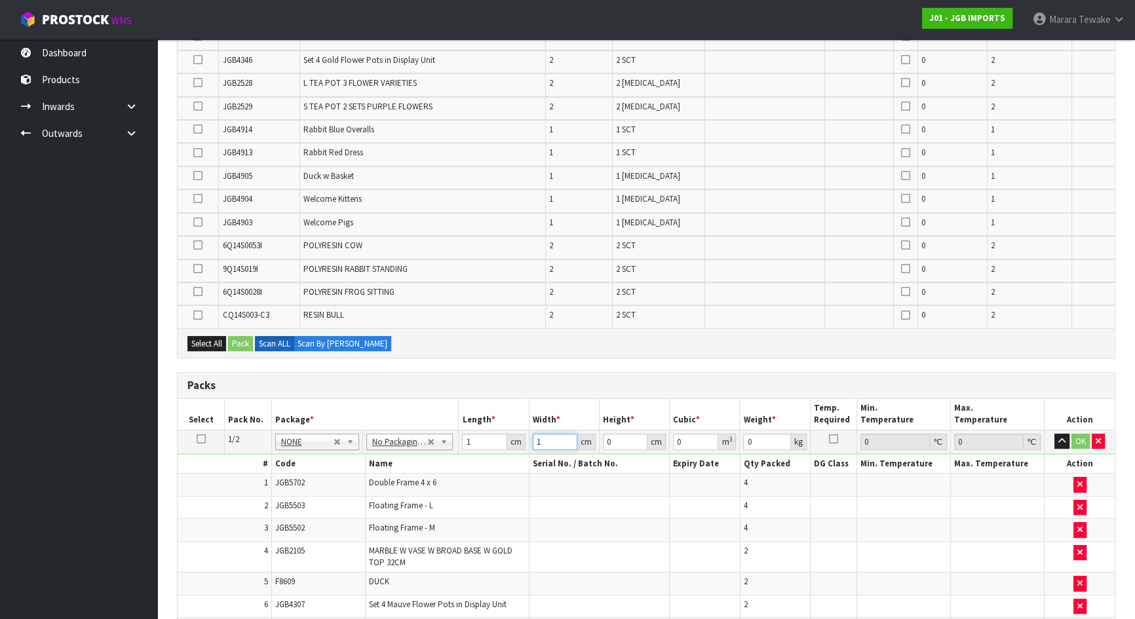
type input "1"
type input "0.000001"
type input "1"
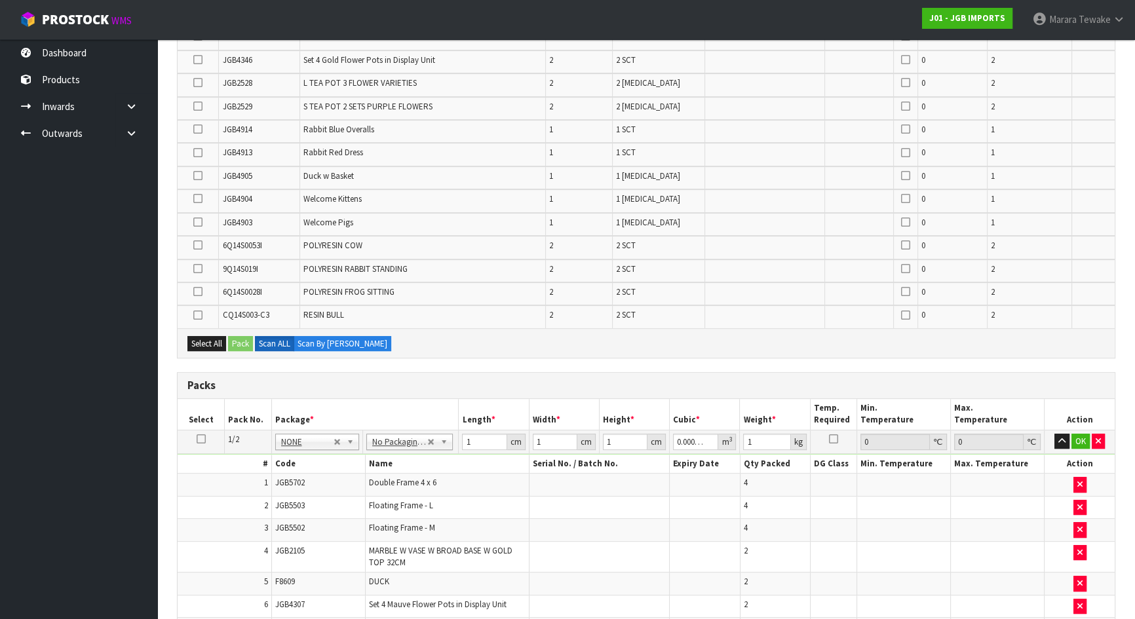
click at [198, 439] on icon at bounding box center [201, 439] width 9 height 1
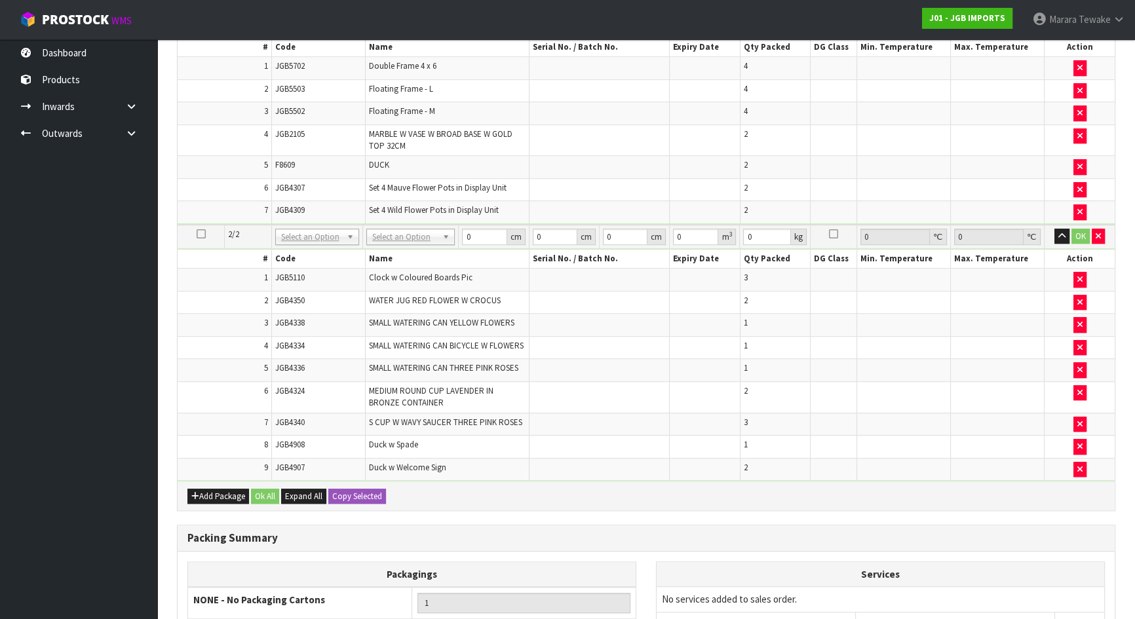
scroll to position [1175, 0]
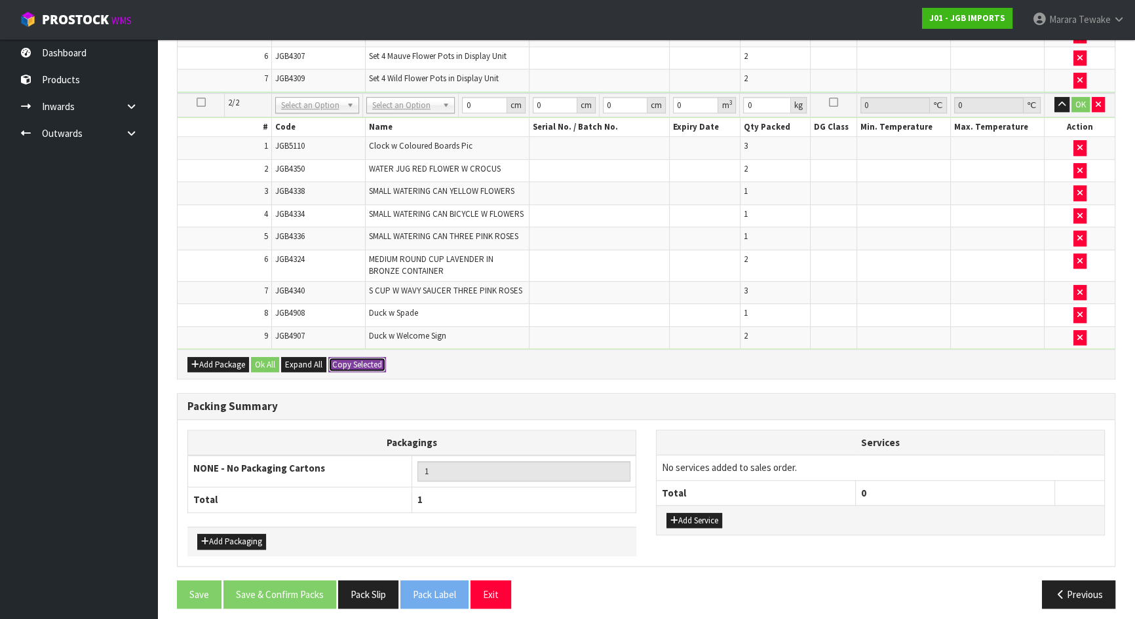
click at [353, 357] on button "Copy Selected" at bounding box center [357, 365] width 58 height 16
click at [353, 359] on span "Confirm" at bounding box center [346, 364] width 29 height 11
type input "1"
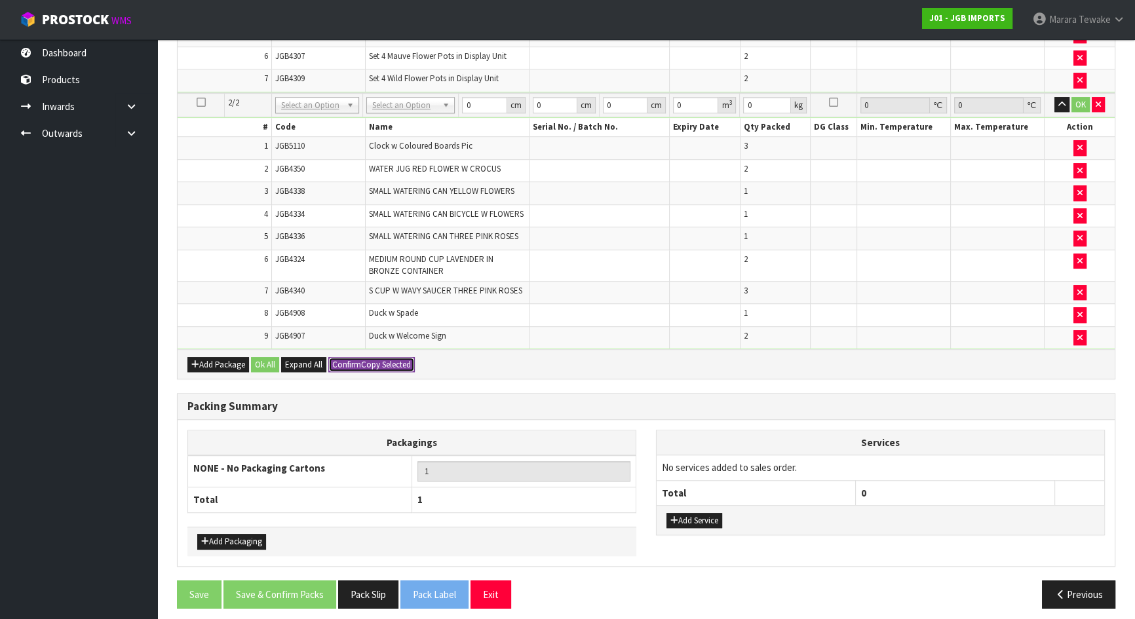
type input "0.000001"
type input "1"
type input "2"
click at [265, 360] on button "Ok All" at bounding box center [265, 365] width 28 height 16
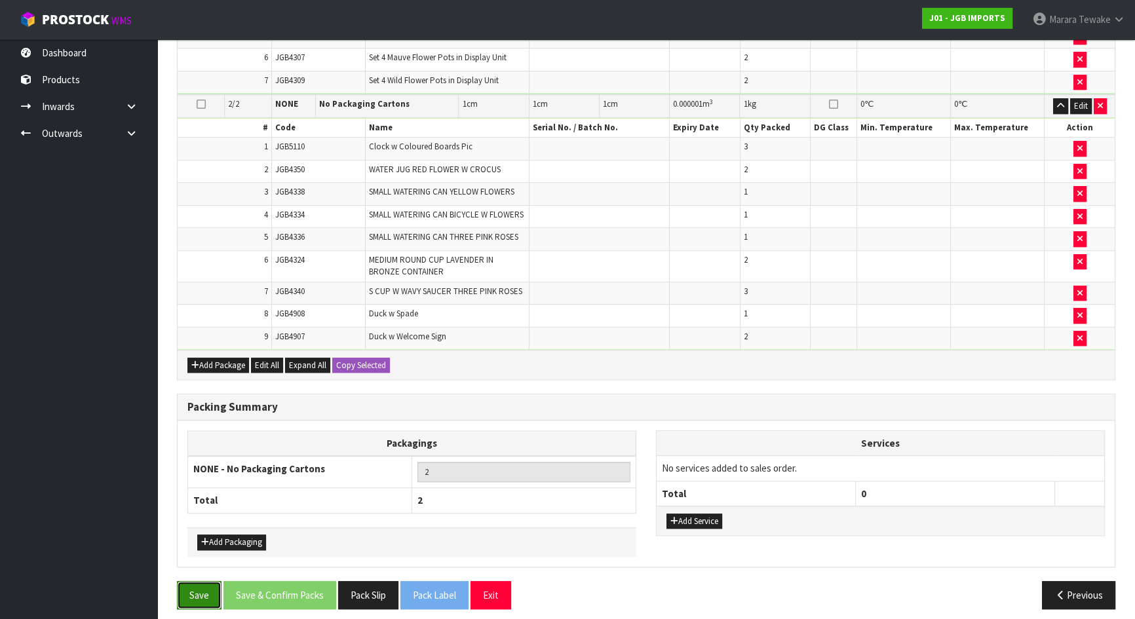
click at [191, 586] on button "Save" at bounding box center [199, 595] width 45 height 28
